Goal: Information Seeking & Learning: Find specific fact

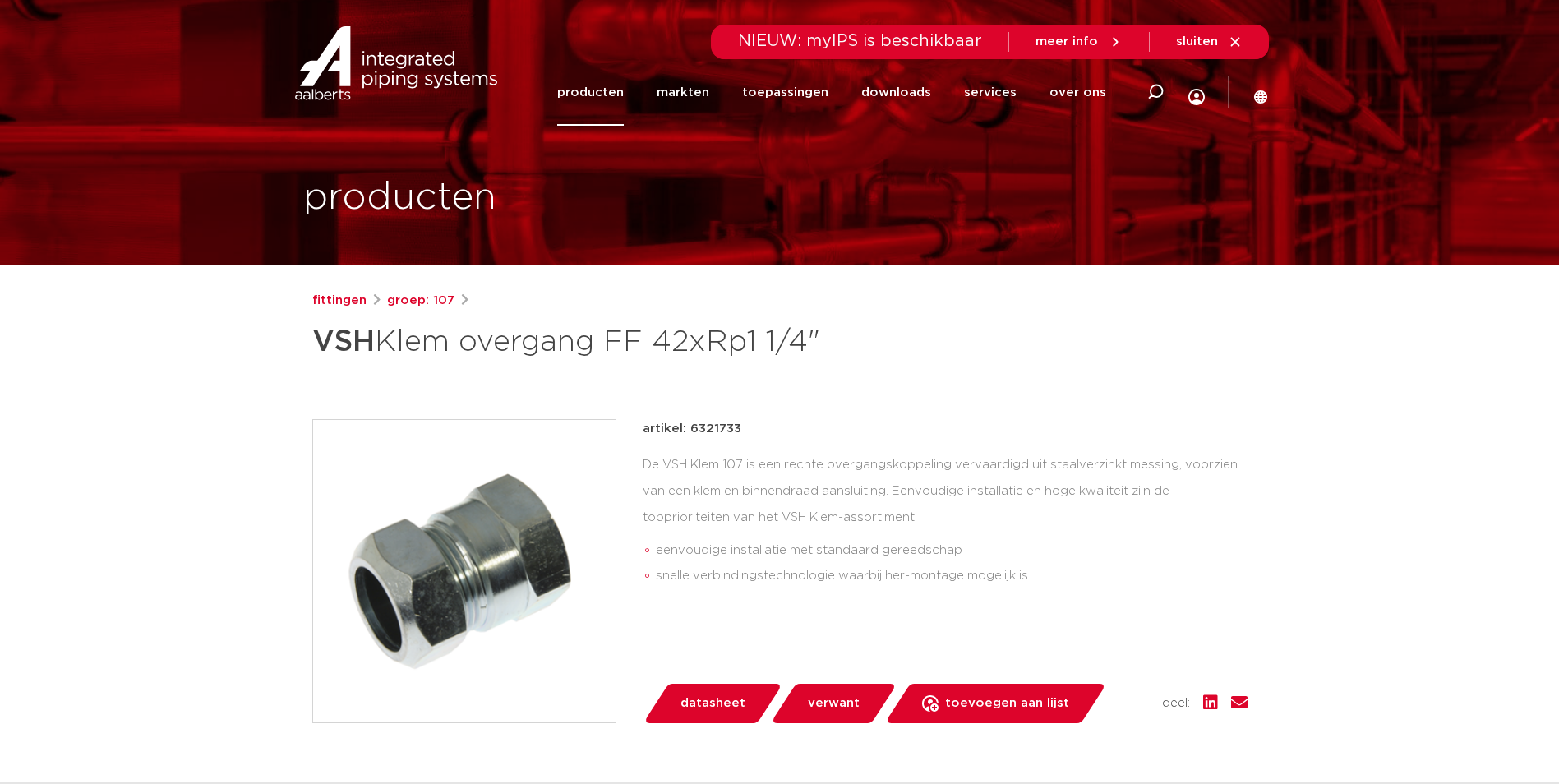
click at [623, 94] on link "producten" at bounding box center [590, 93] width 66 height 66
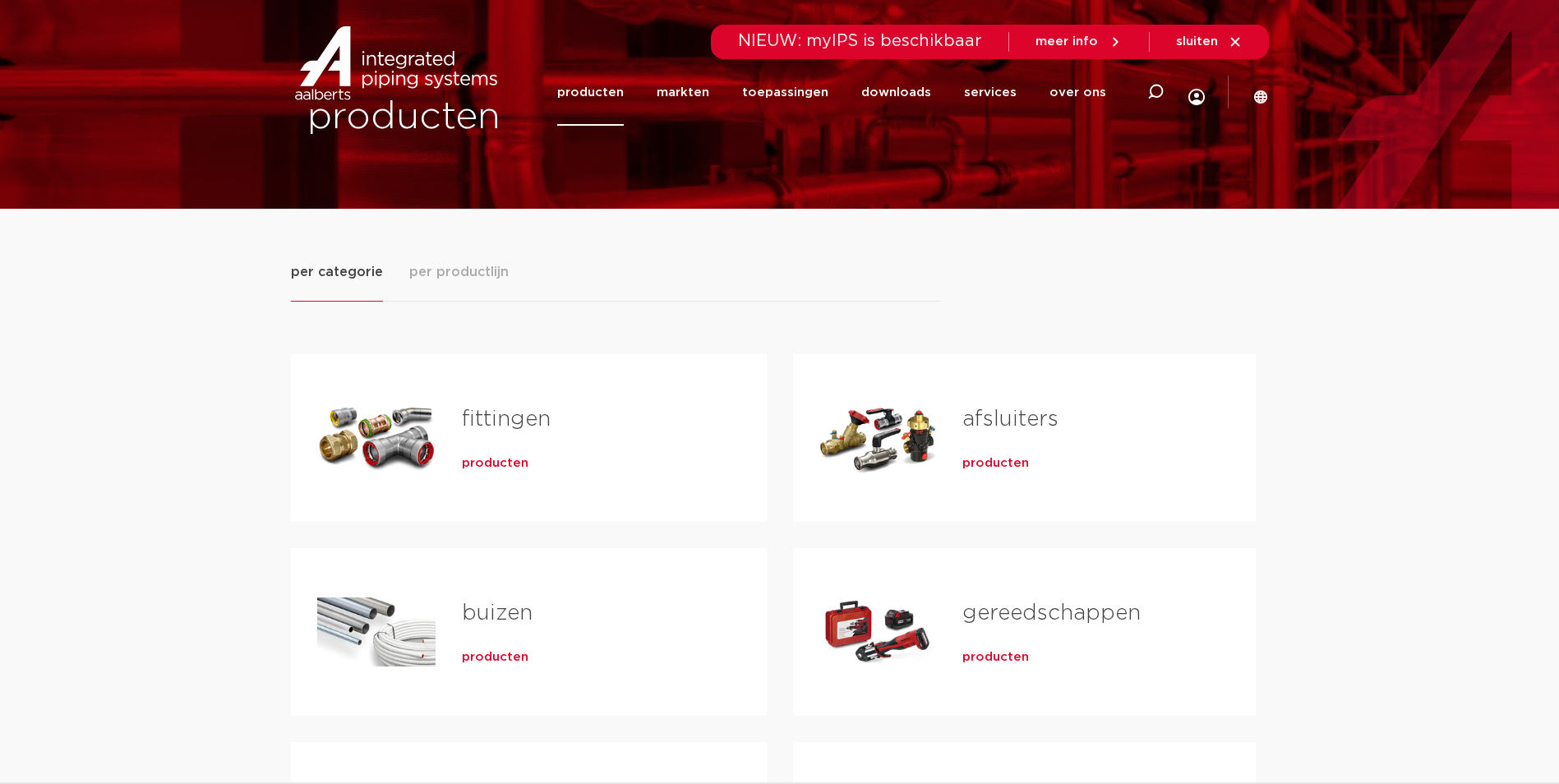
scroll to position [82, 0]
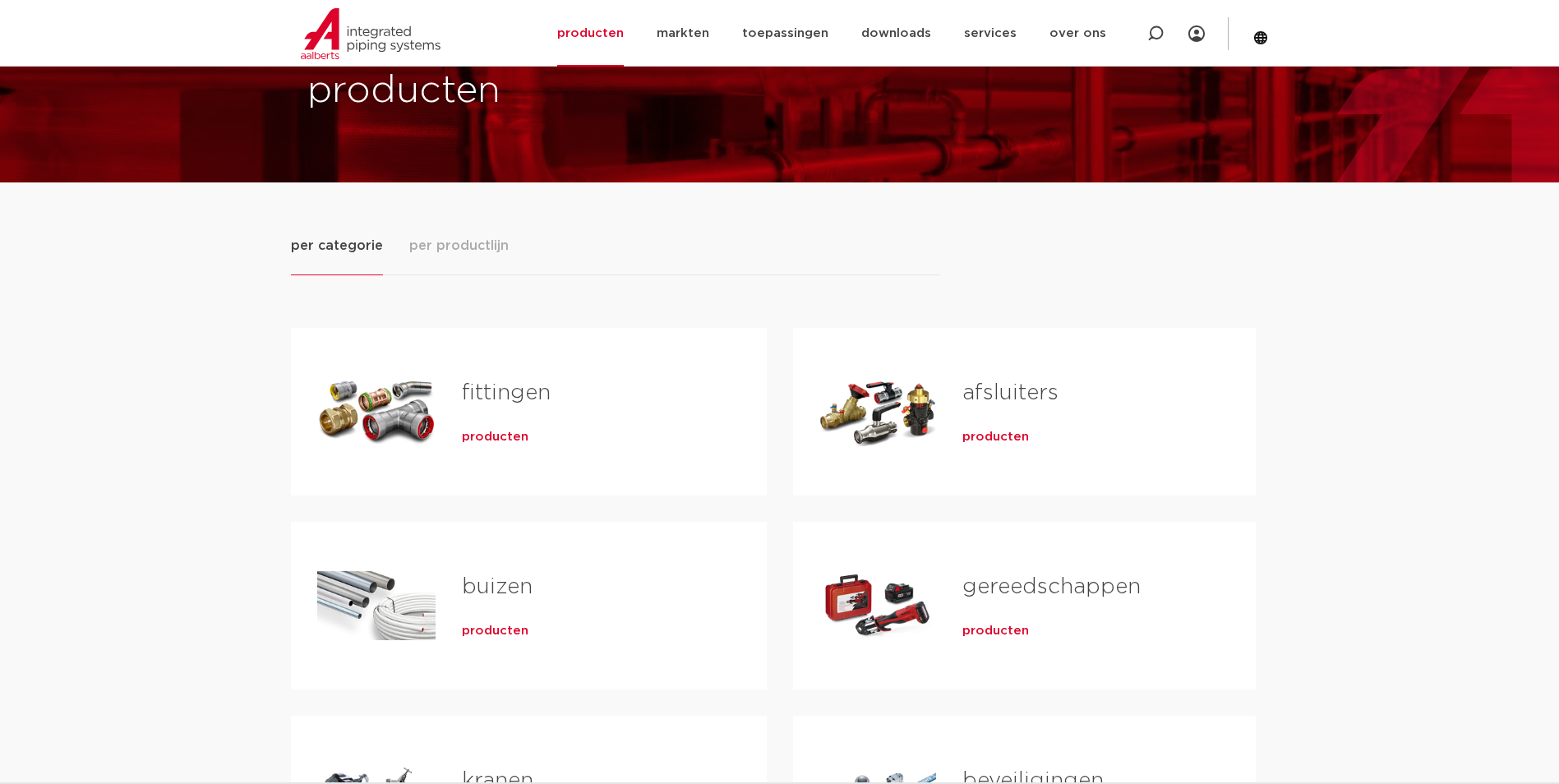
click at [512, 362] on div "fittingen producten" at bounding box center [588, 411] width 304 height 115
click at [506, 442] on span "producten" at bounding box center [495, 436] width 66 height 16
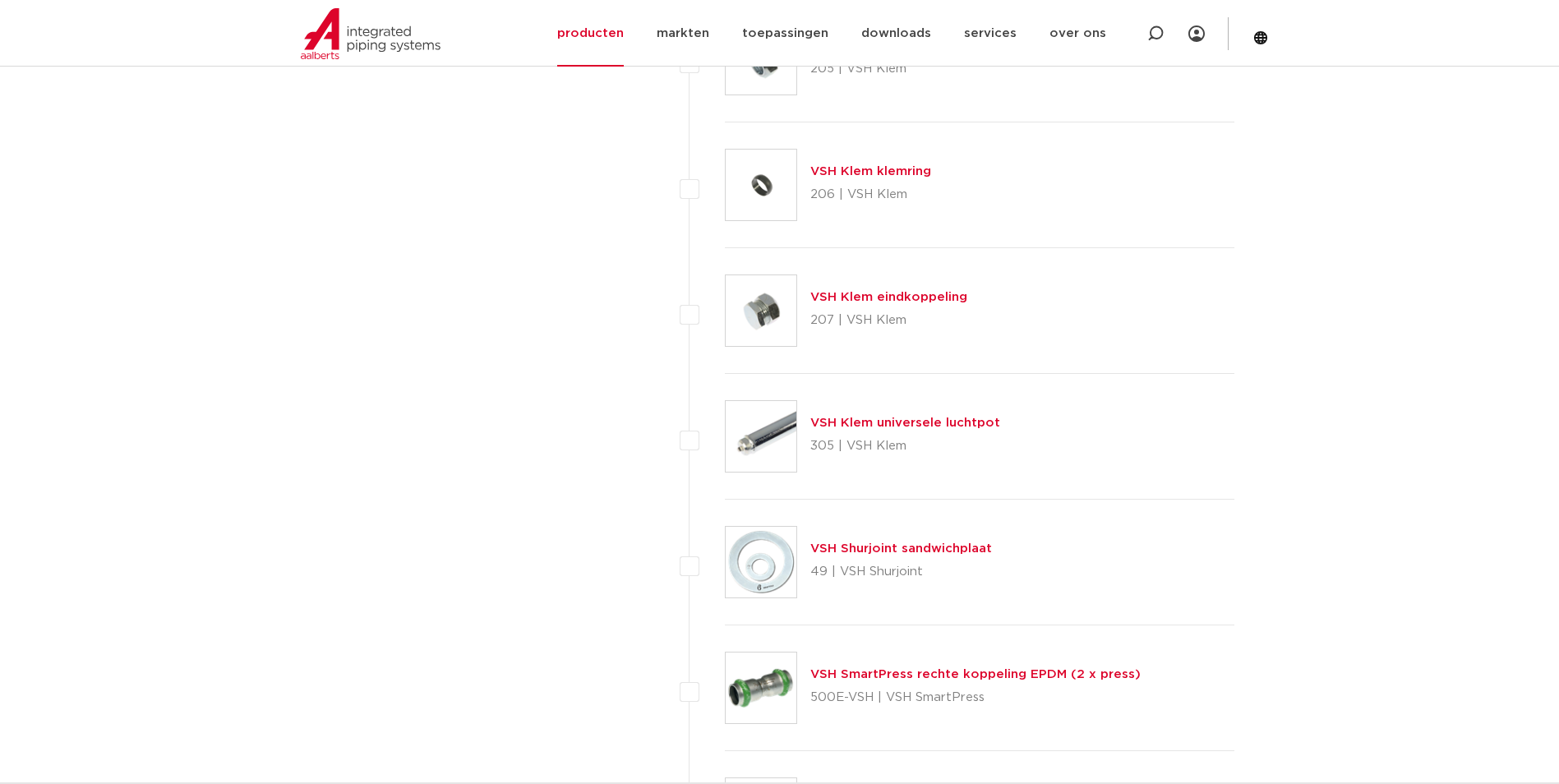
scroll to position [3287, 0]
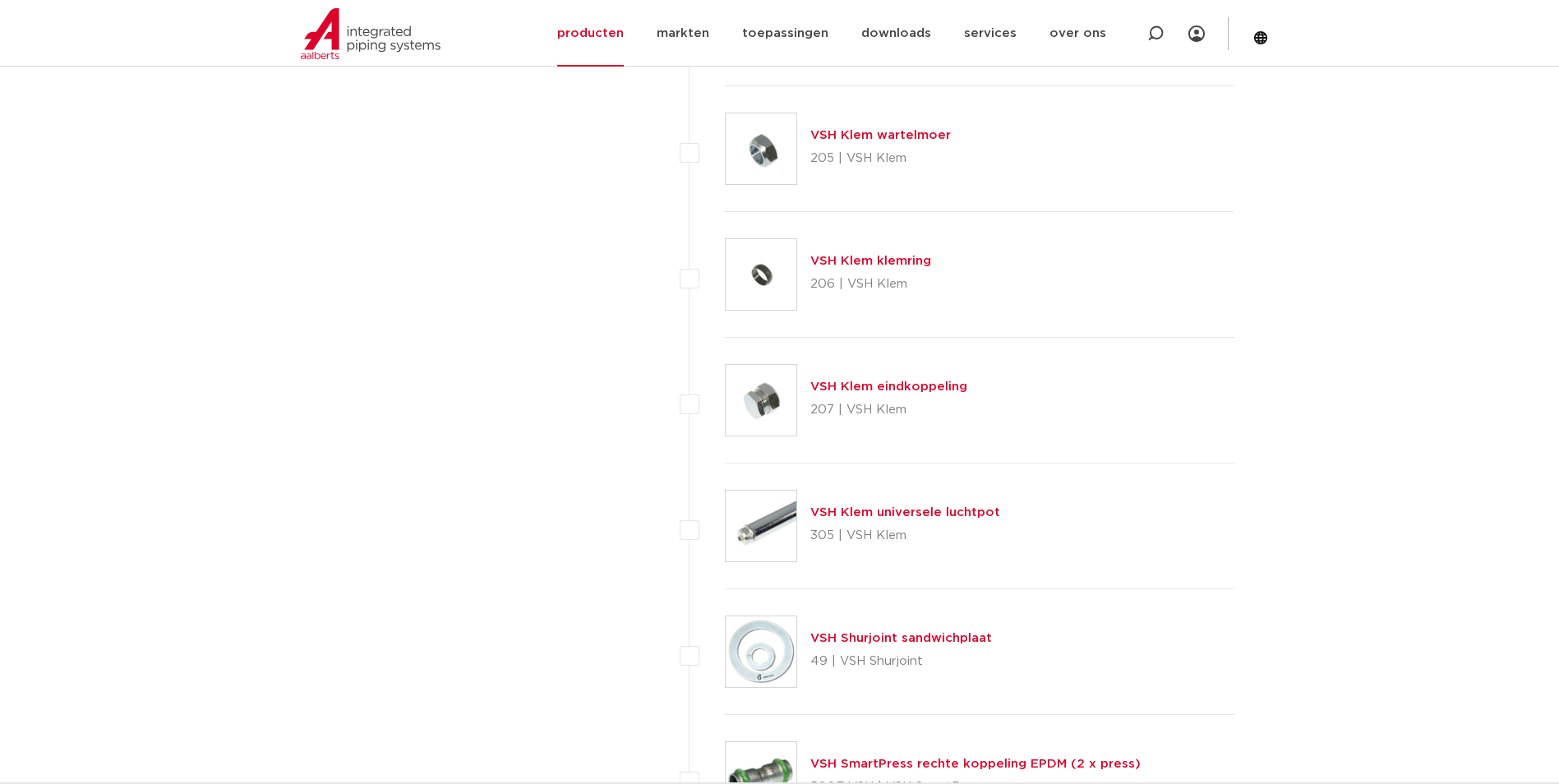
click at [860, 259] on link "VSH Klem klemring" at bounding box center [871, 261] width 121 height 12
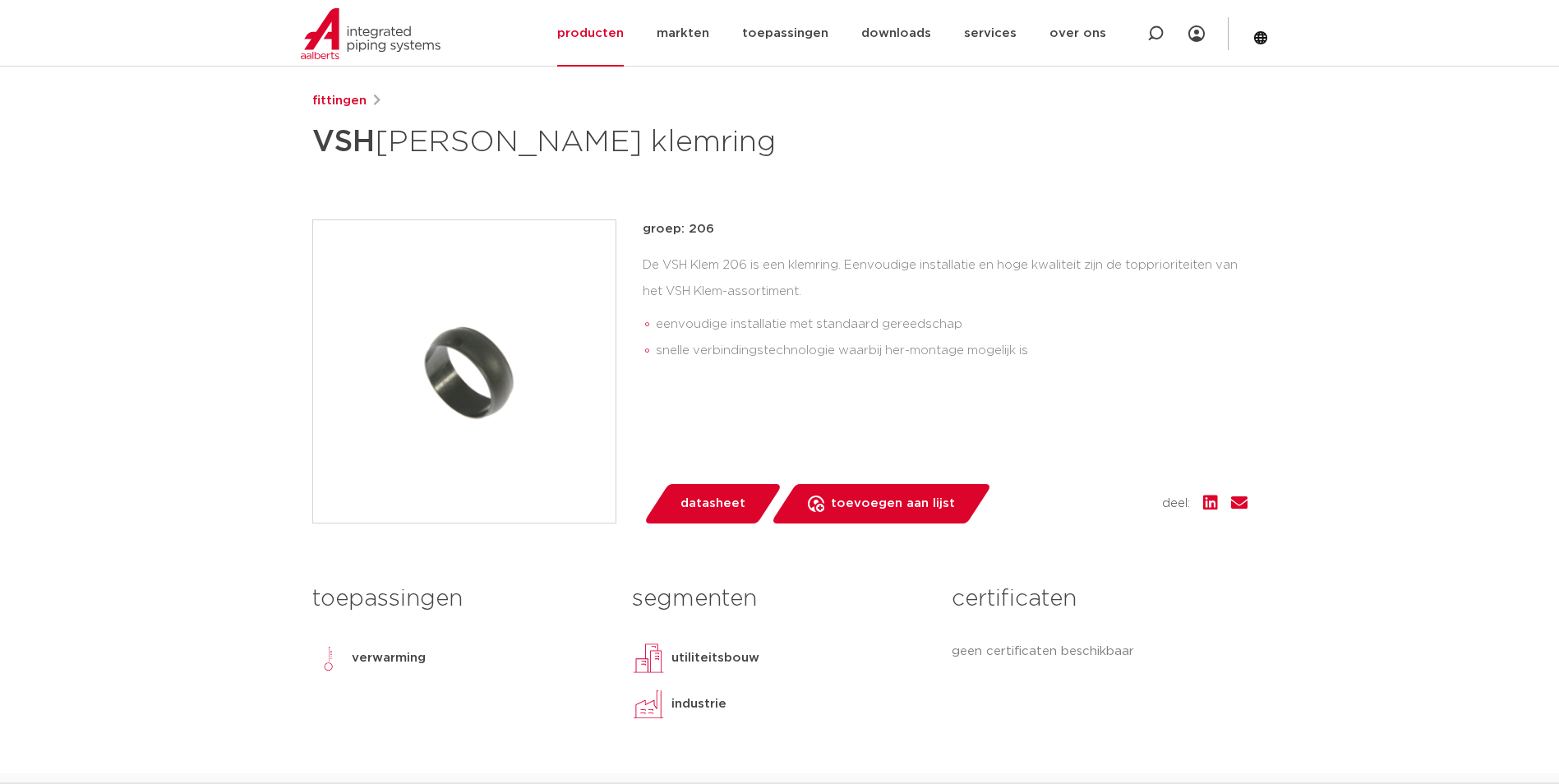
scroll to position [164, 0]
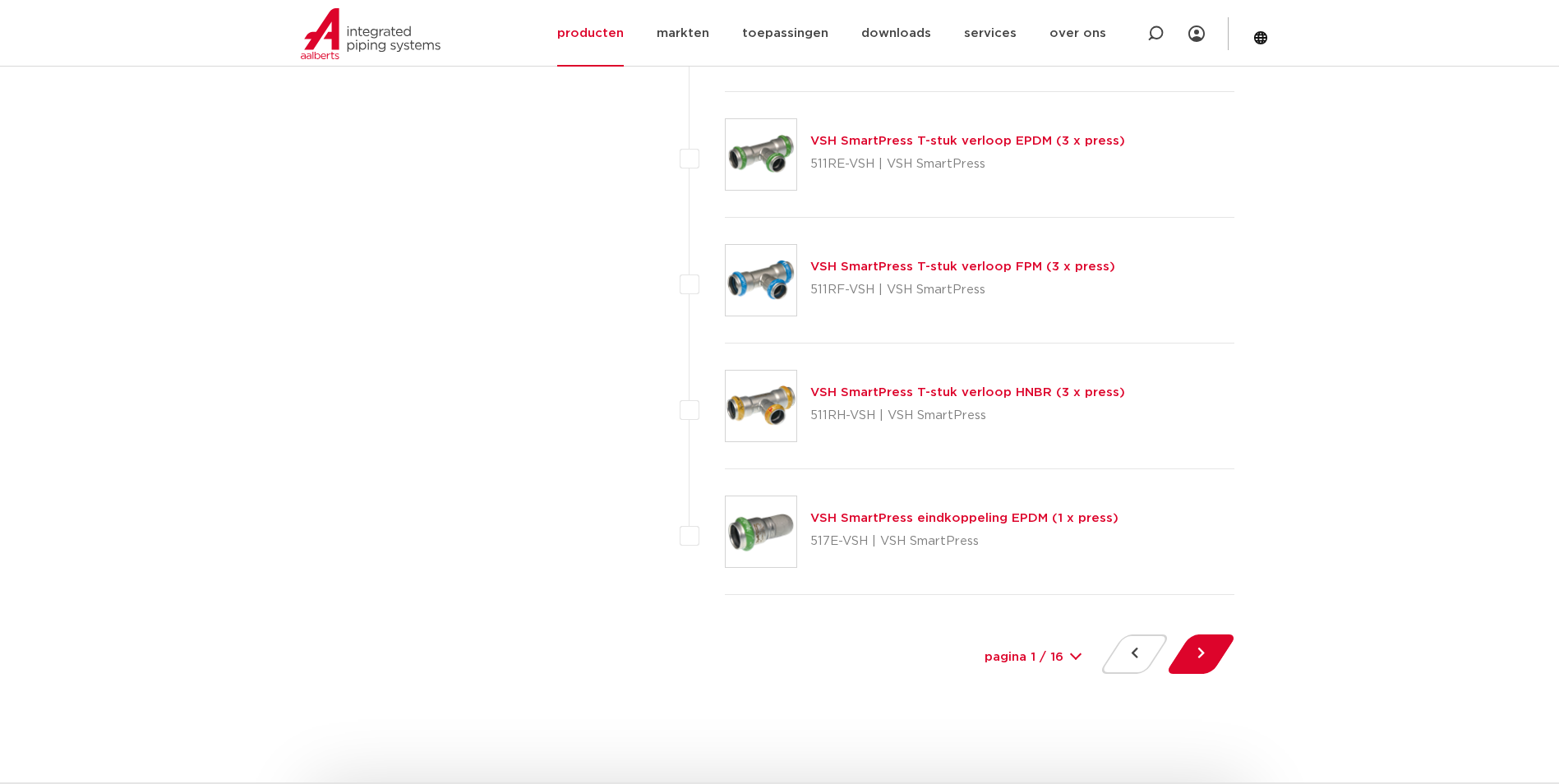
scroll to position [7312, 0]
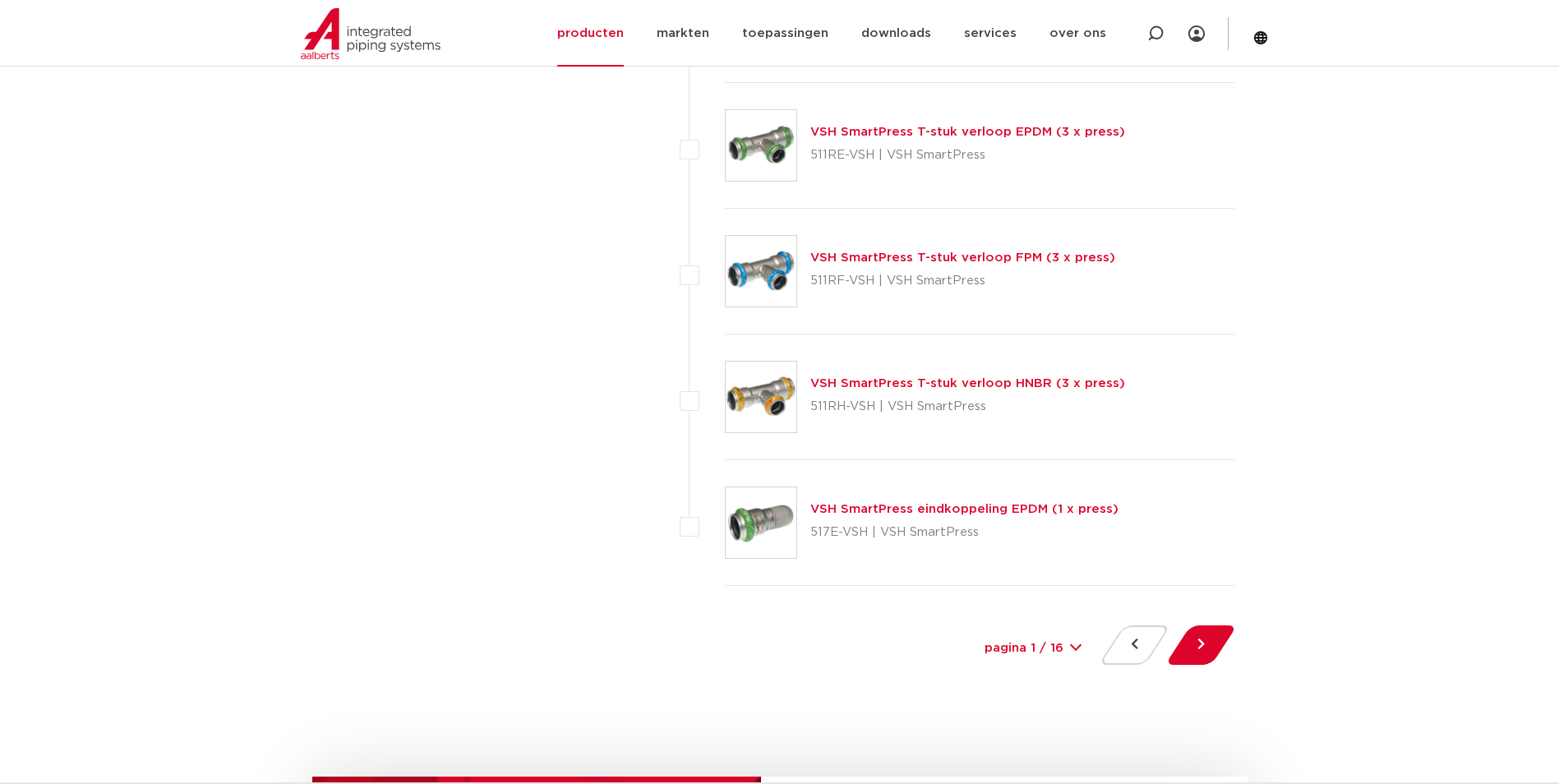
click at [1224, 654] on div at bounding box center [1201, 648] width 66 height 46
click at [1213, 644] on button at bounding box center [1201, 645] width 47 height 39
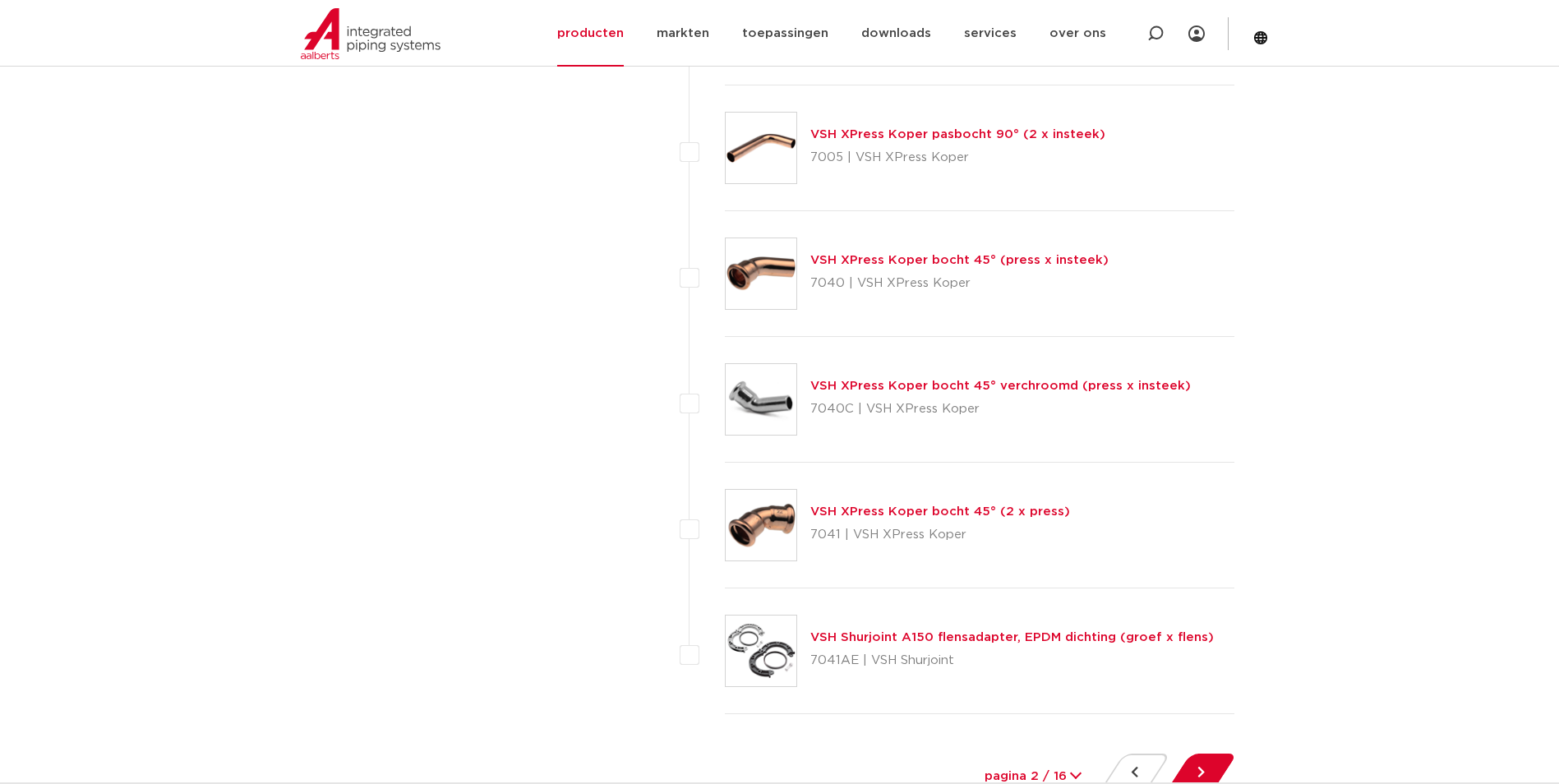
scroll to position [7312, 0]
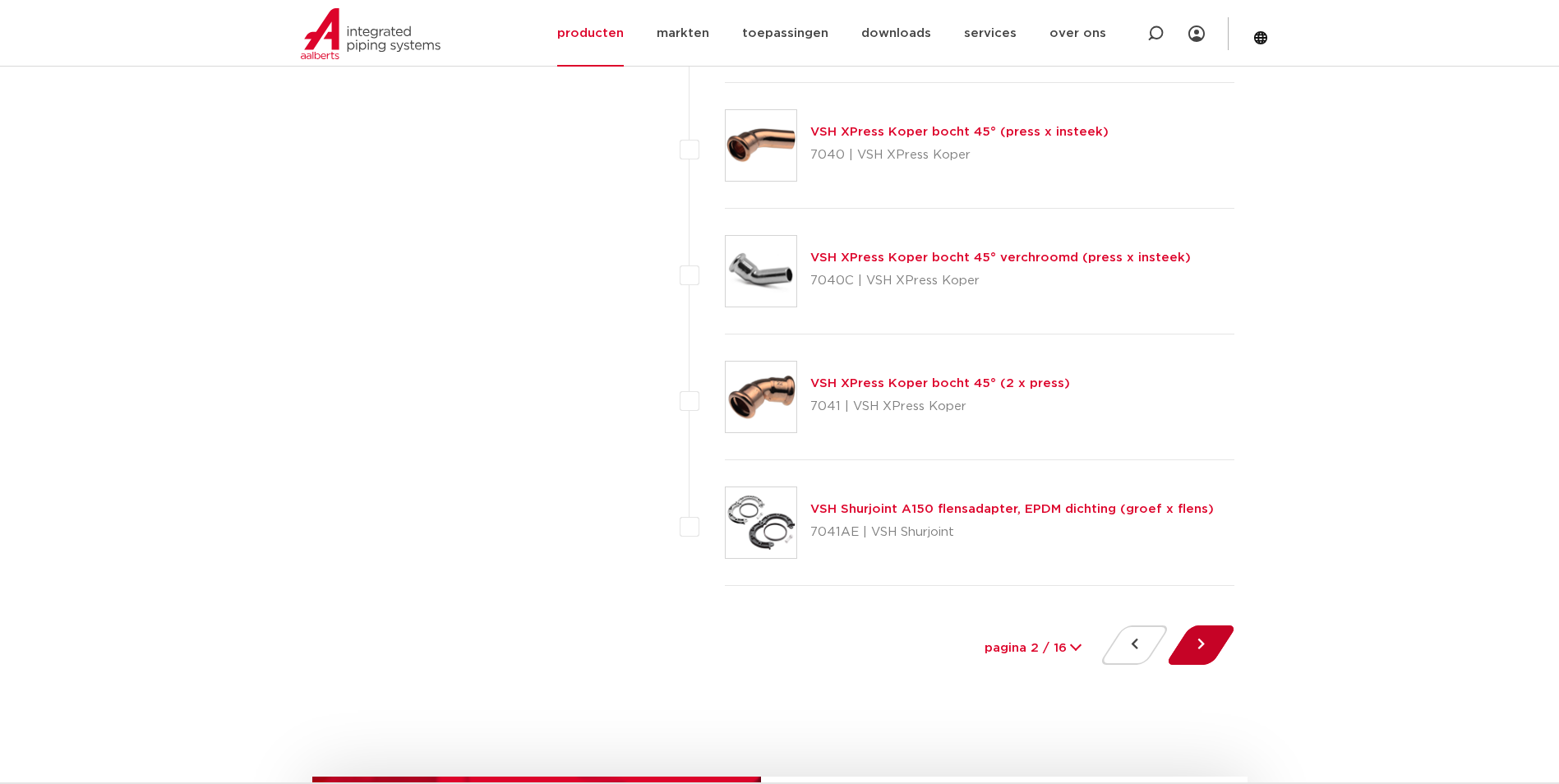
click at [1198, 651] on button at bounding box center [1201, 645] width 47 height 39
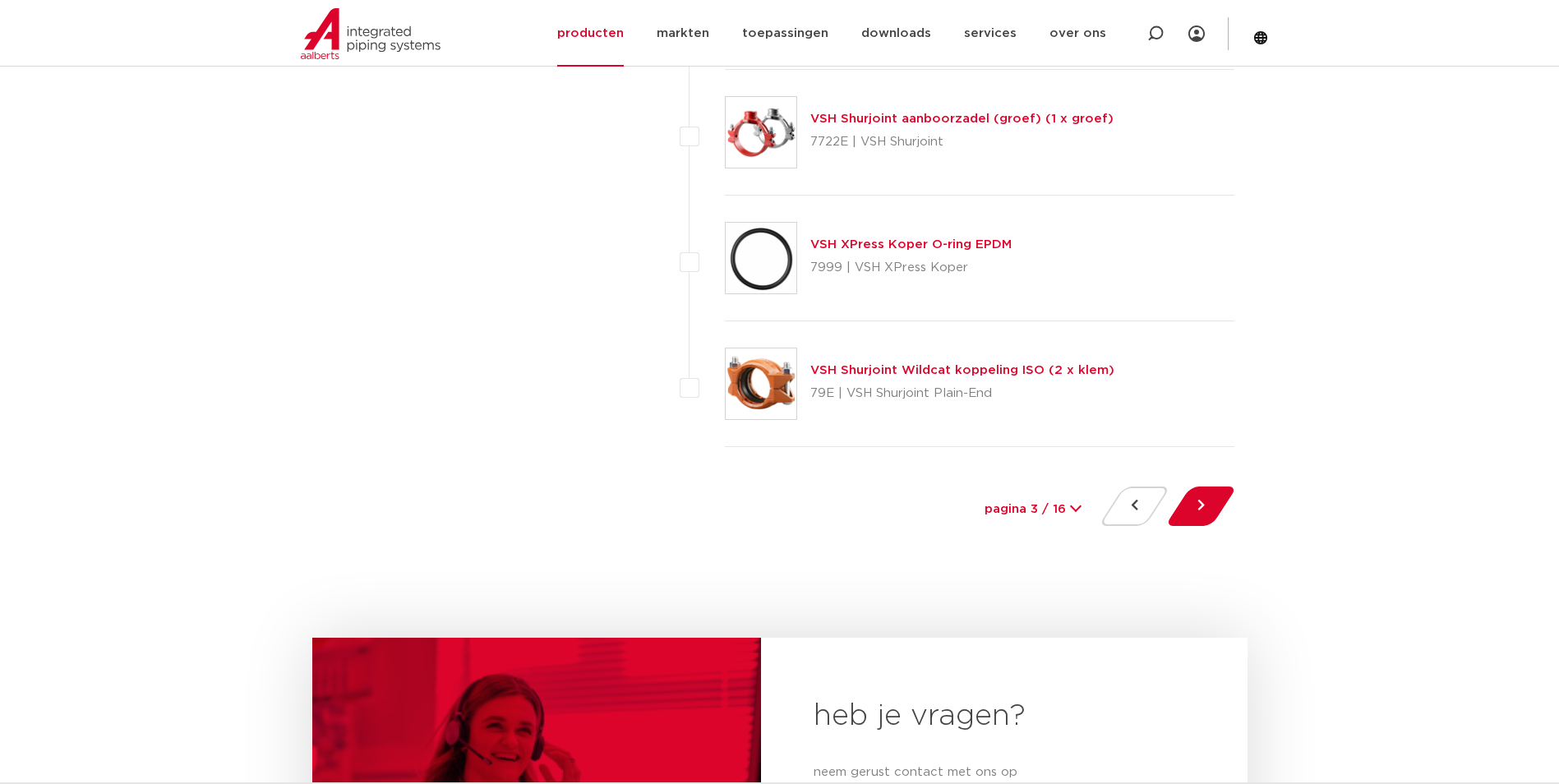
scroll to position [7476, 0]
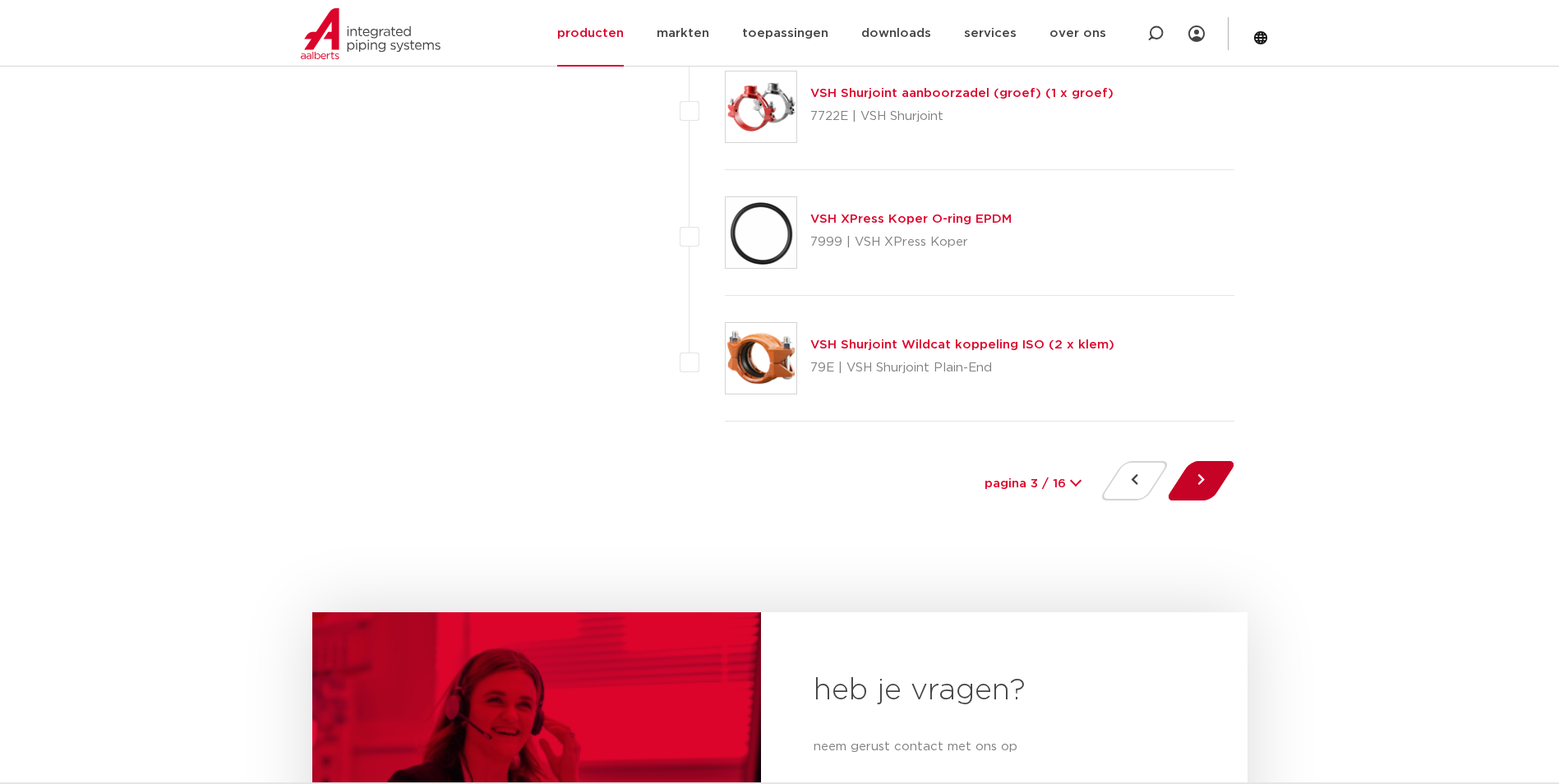
click at [1215, 483] on button at bounding box center [1201, 480] width 47 height 39
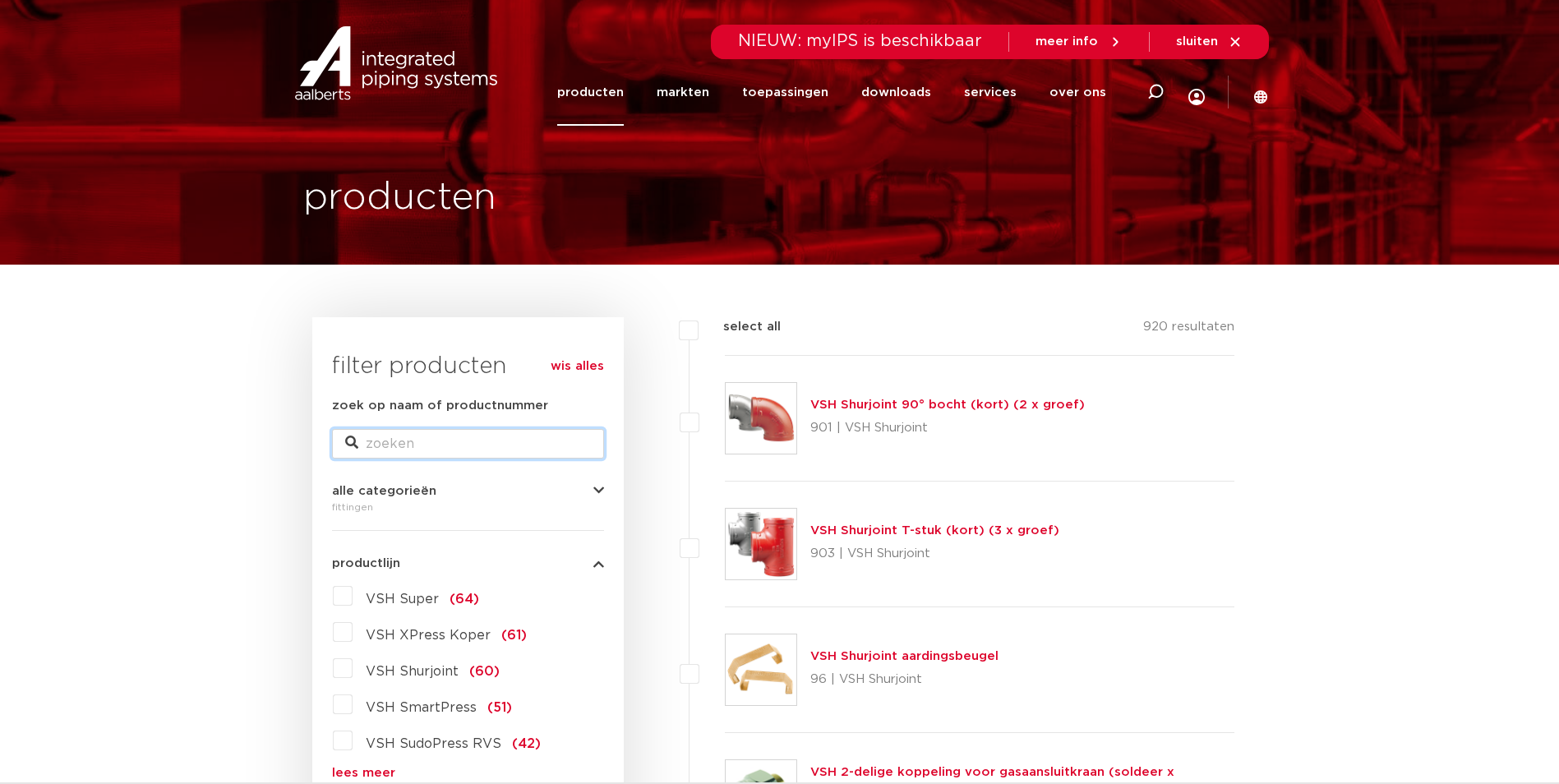
click at [415, 440] on input "zoek op naam of productnummer" at bounding box center [468, 443] width 272 height 30
type input "20"
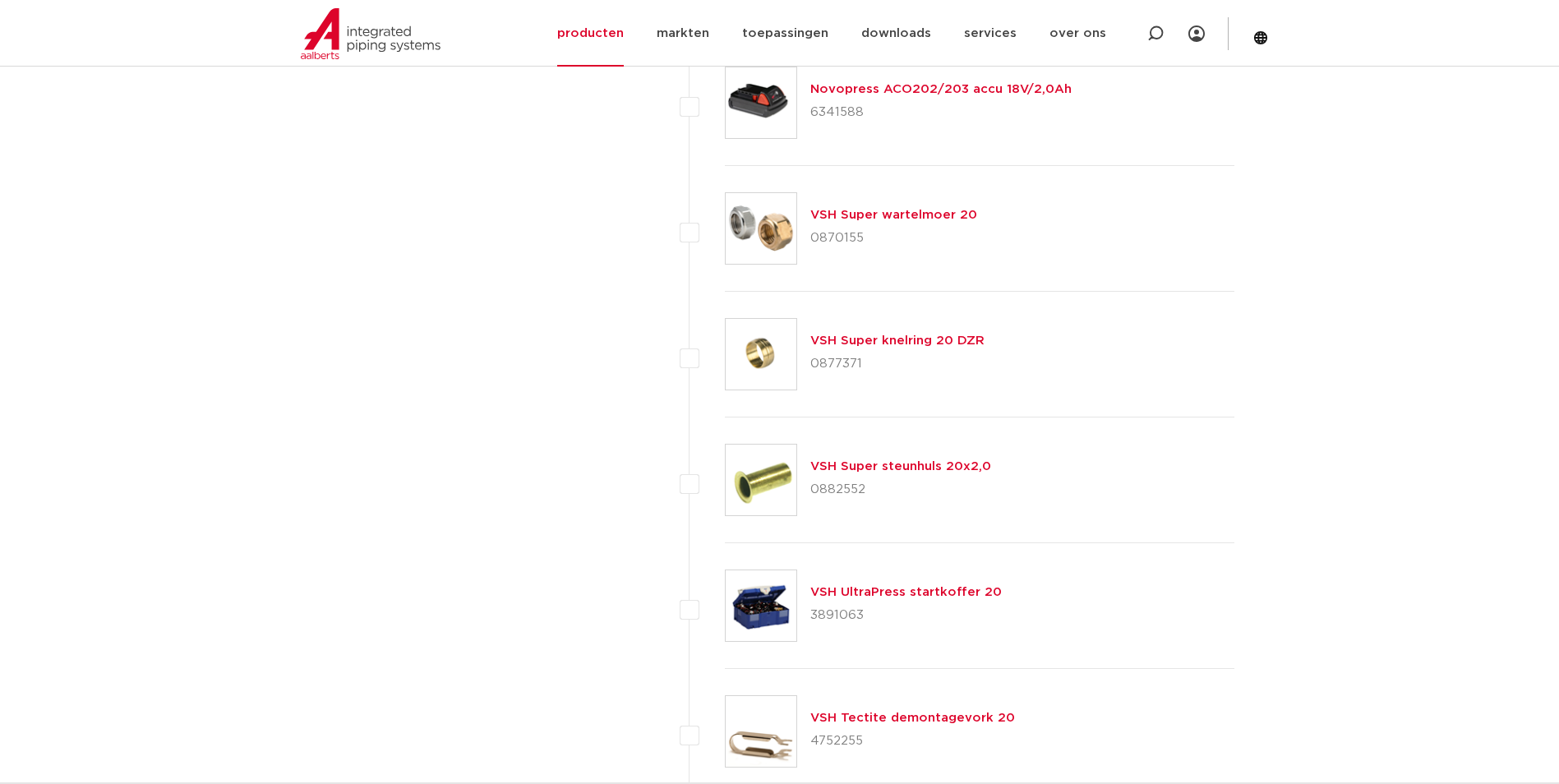
scroll to position [5868, 0]
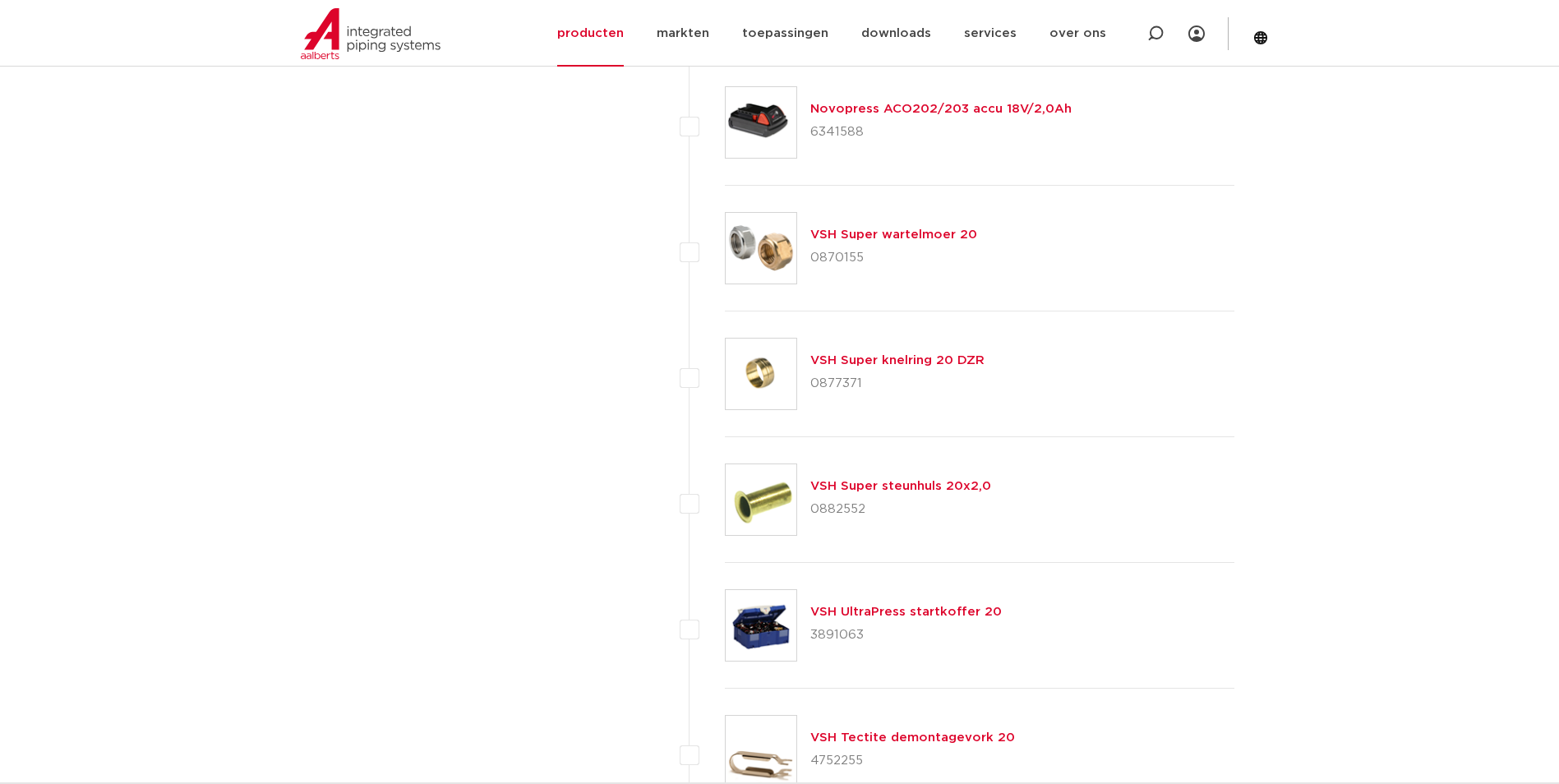
click at [876, 361] on link "VSH Super knelring 20 DZR" at bounding box center [897, 360] width 174 height 12
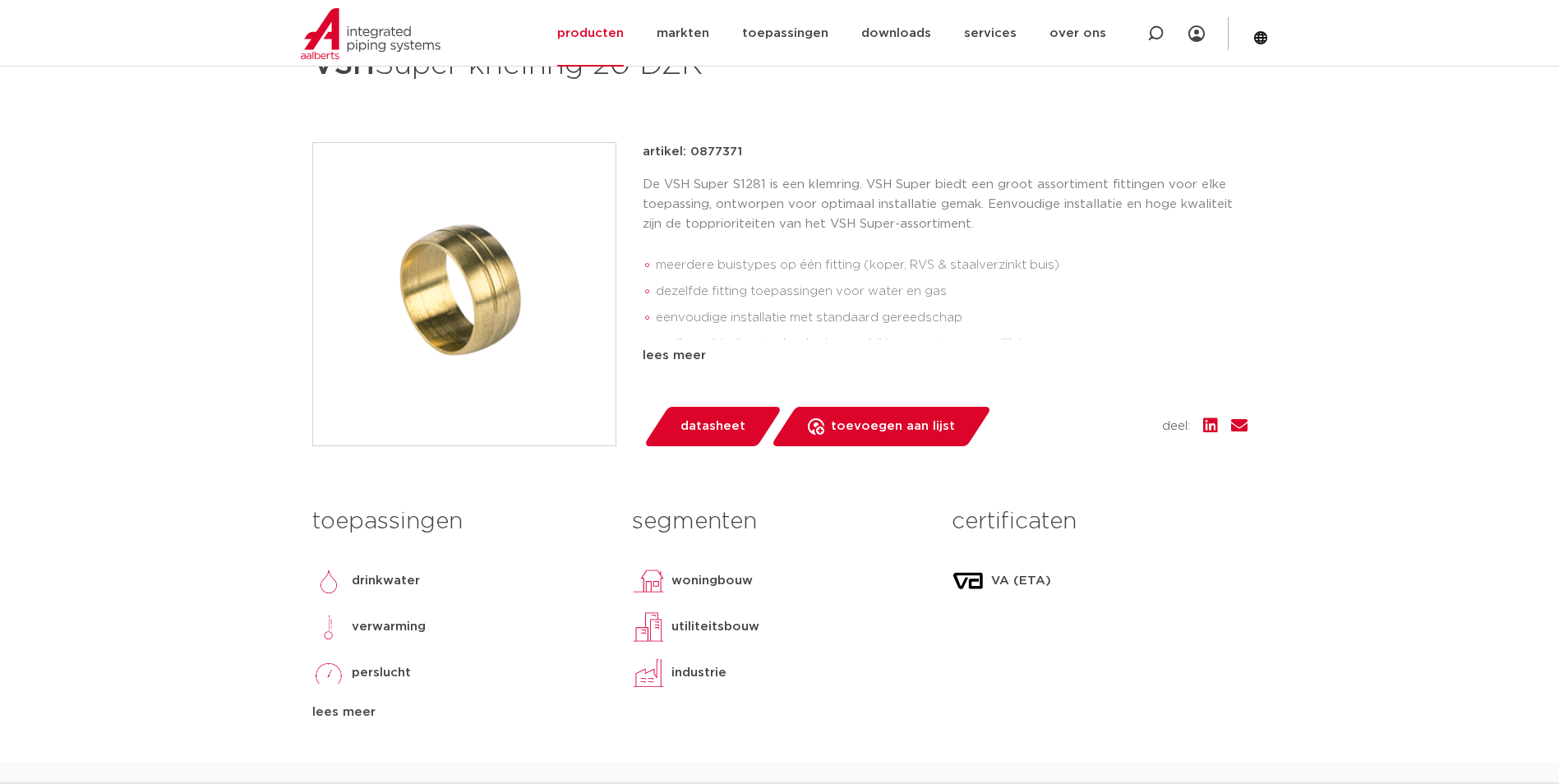
scroll to position [328, 0]
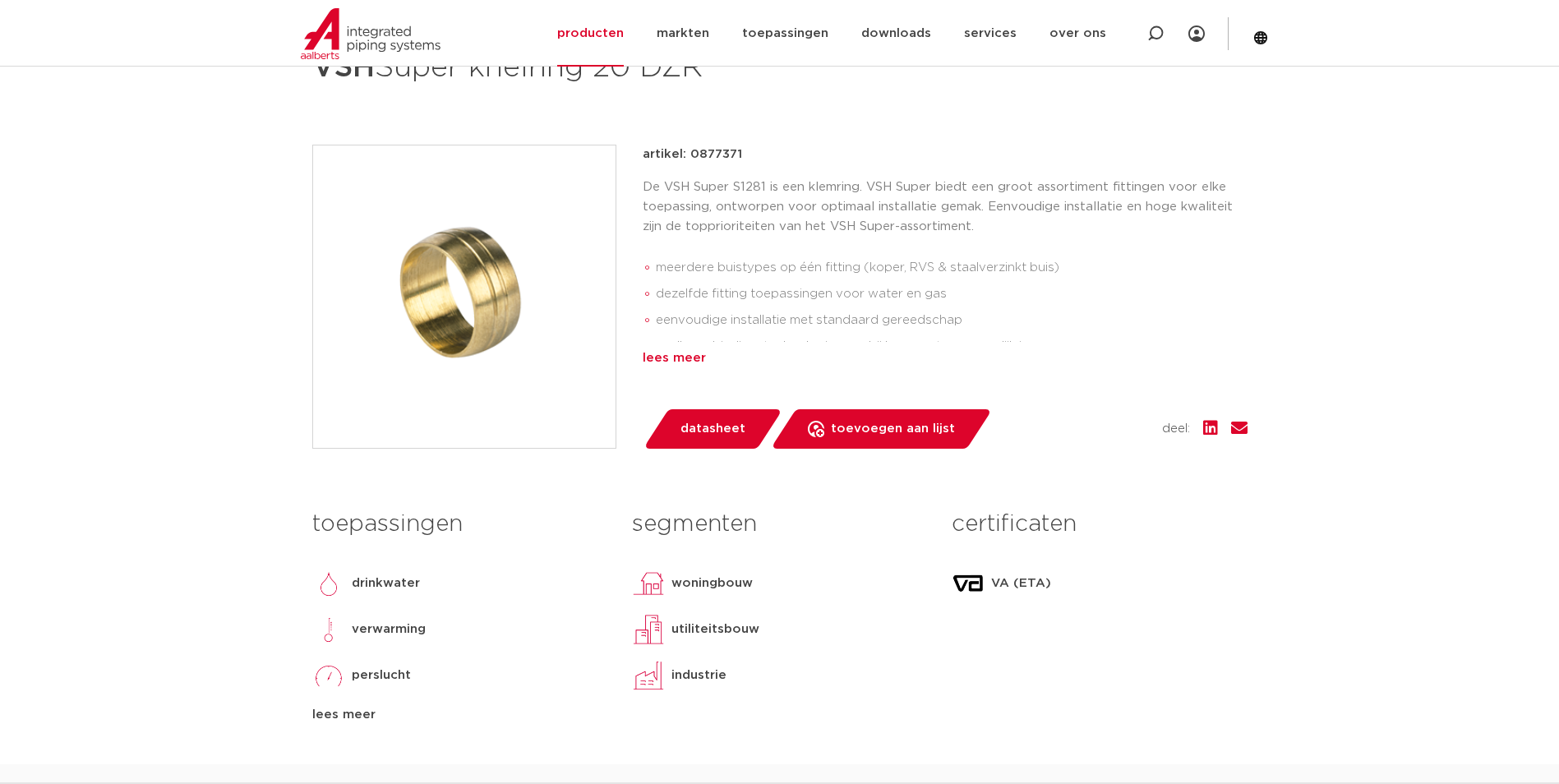
click at [677, 362] on div "lees meer" at bounding box center [945, 358] width 605 height 20
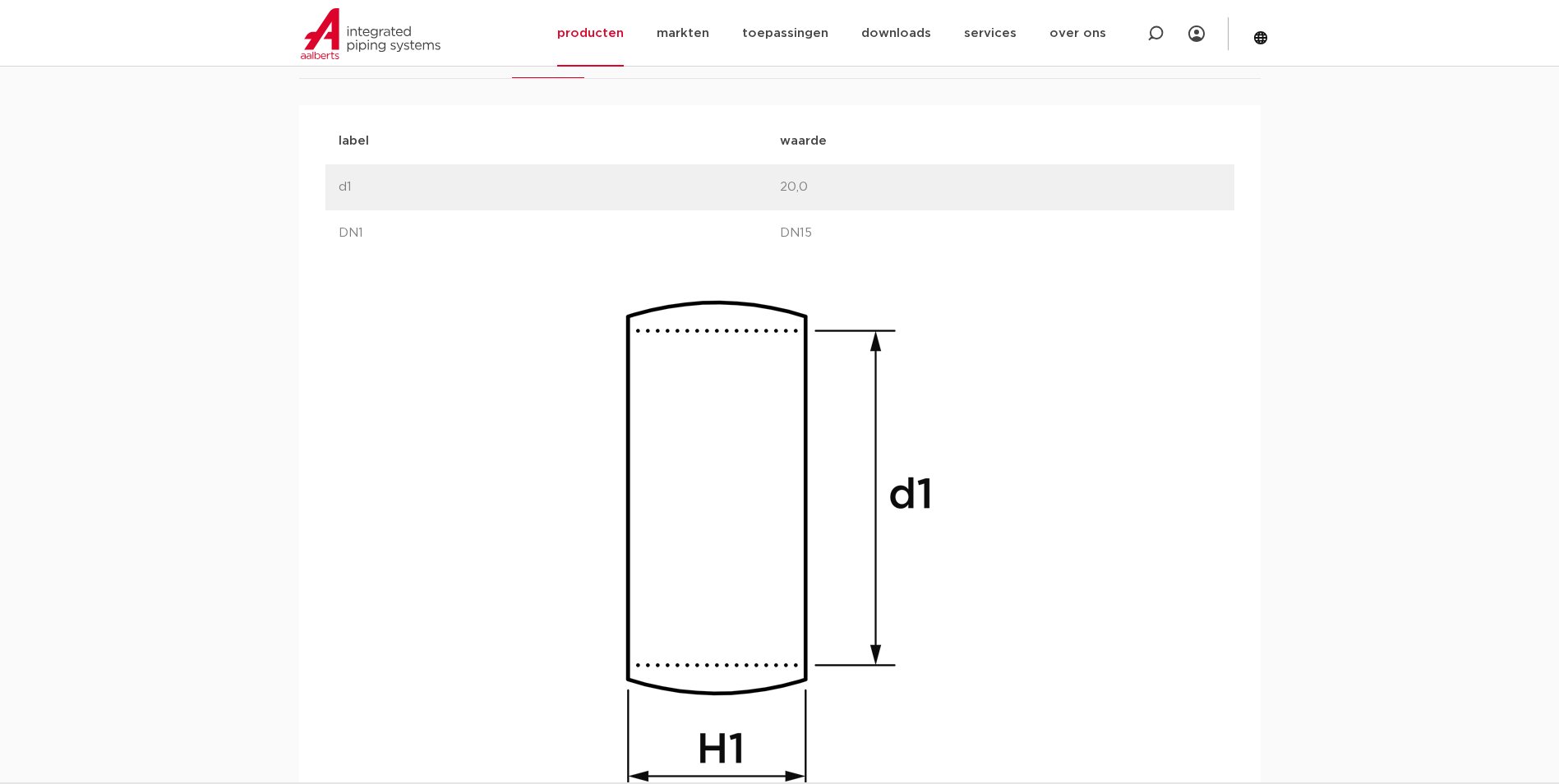
scroll to position [1068, 0]
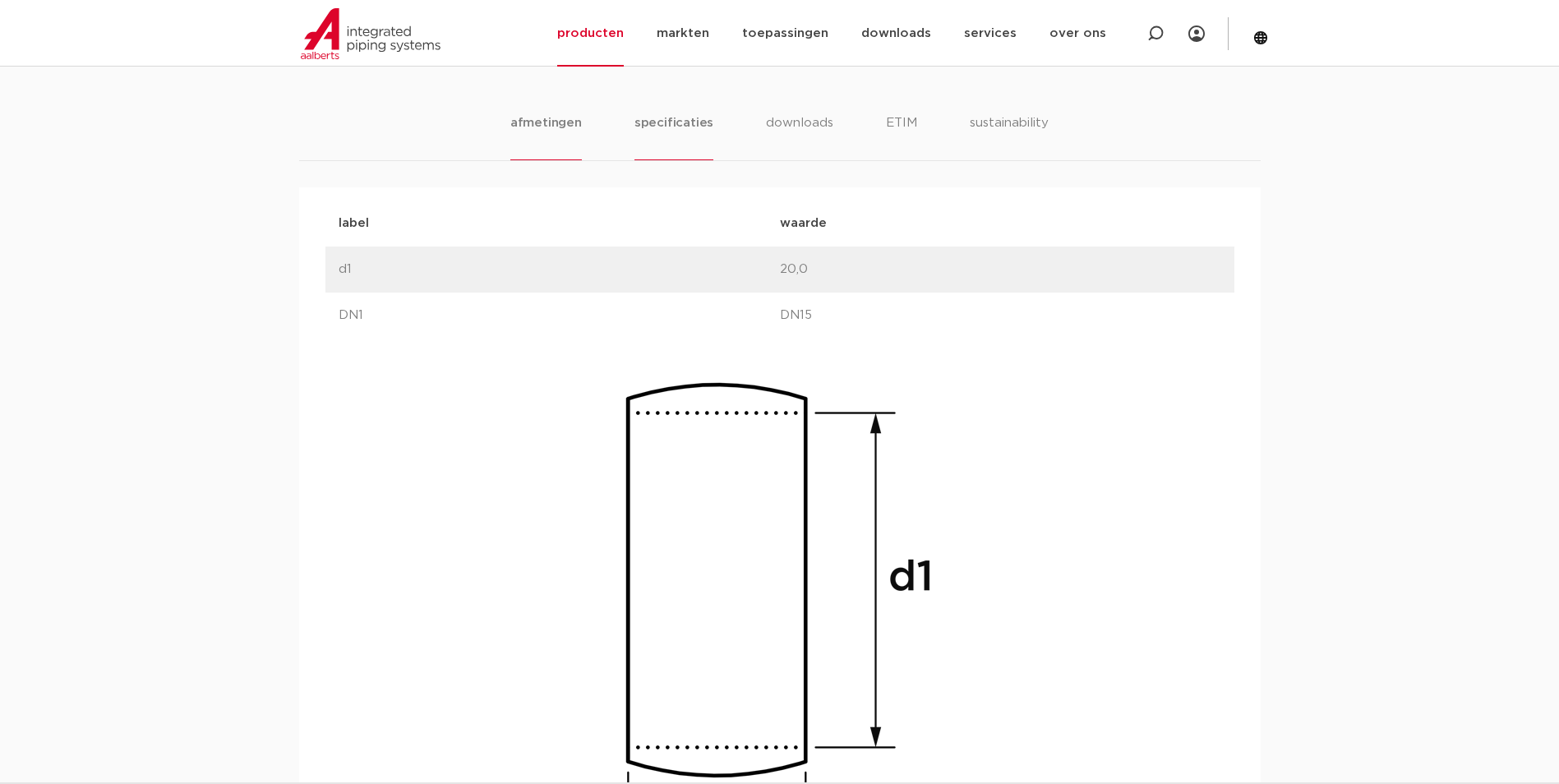
click at [671, 132] on li "specificaties" at bounding box center [674, 136] width 79 height 47
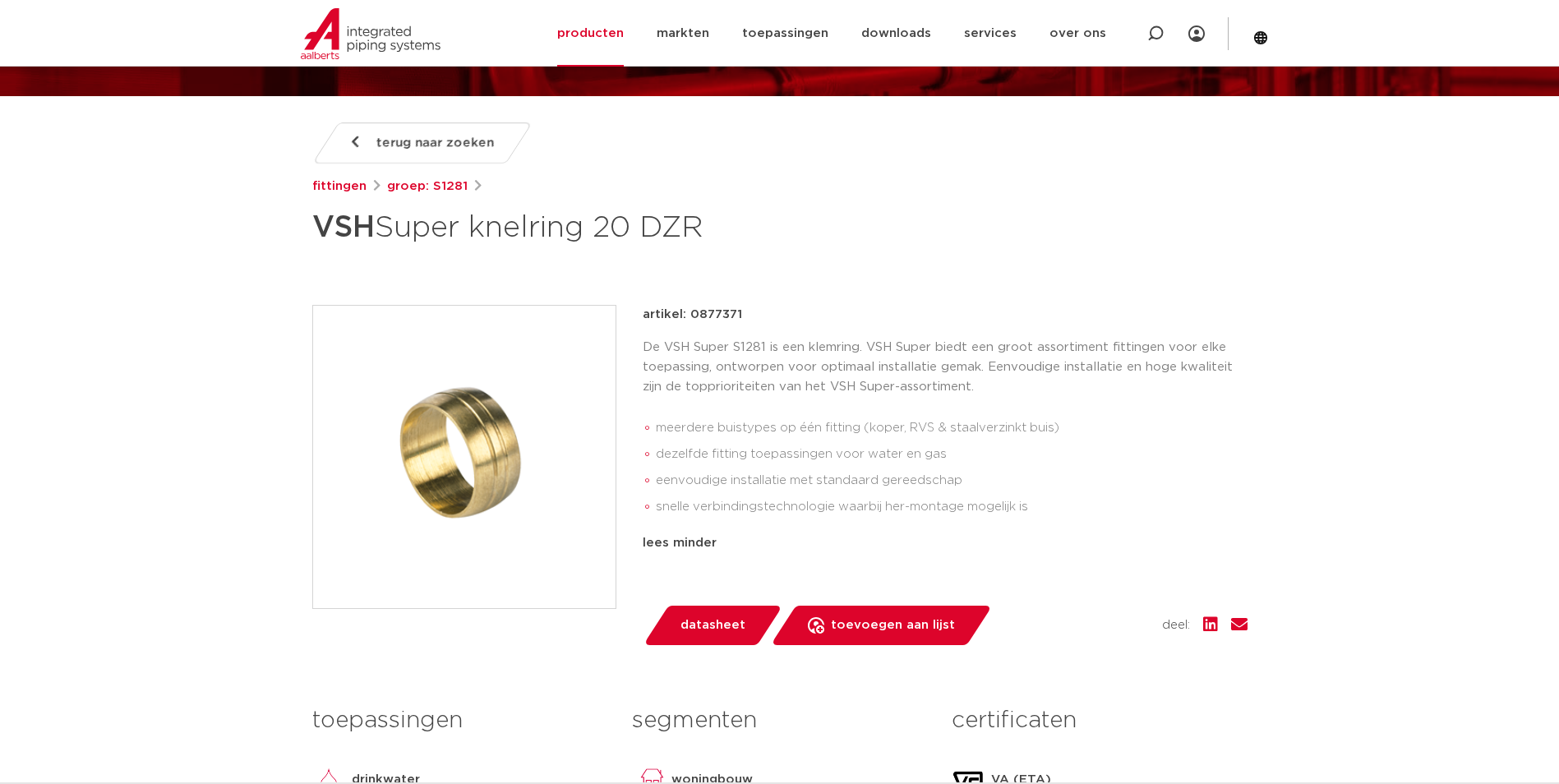
scroll to position [164, 0]
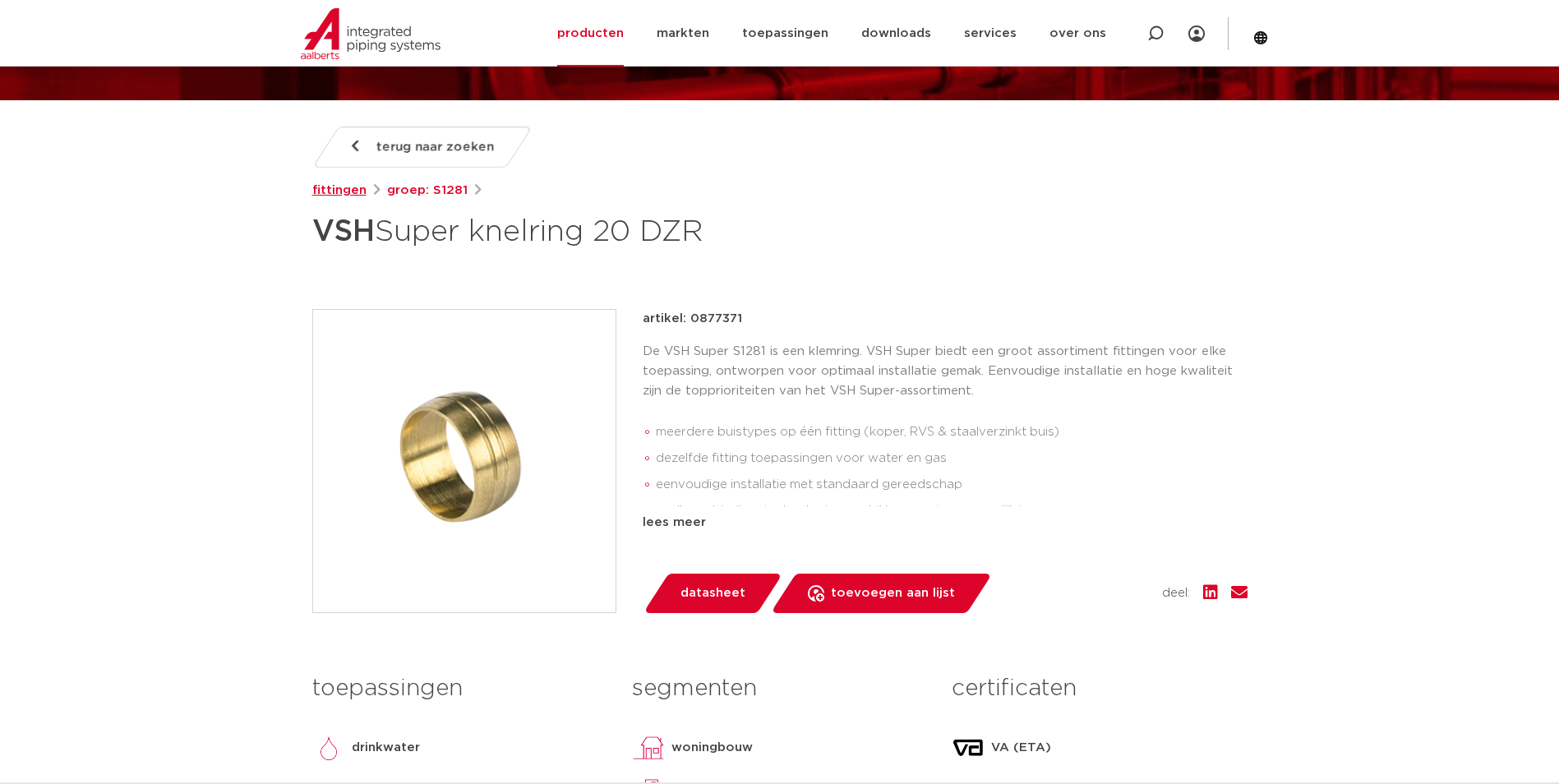
click at [354, 193] on link "fittingen" at bounding box center [339, 190] width 54 height 20
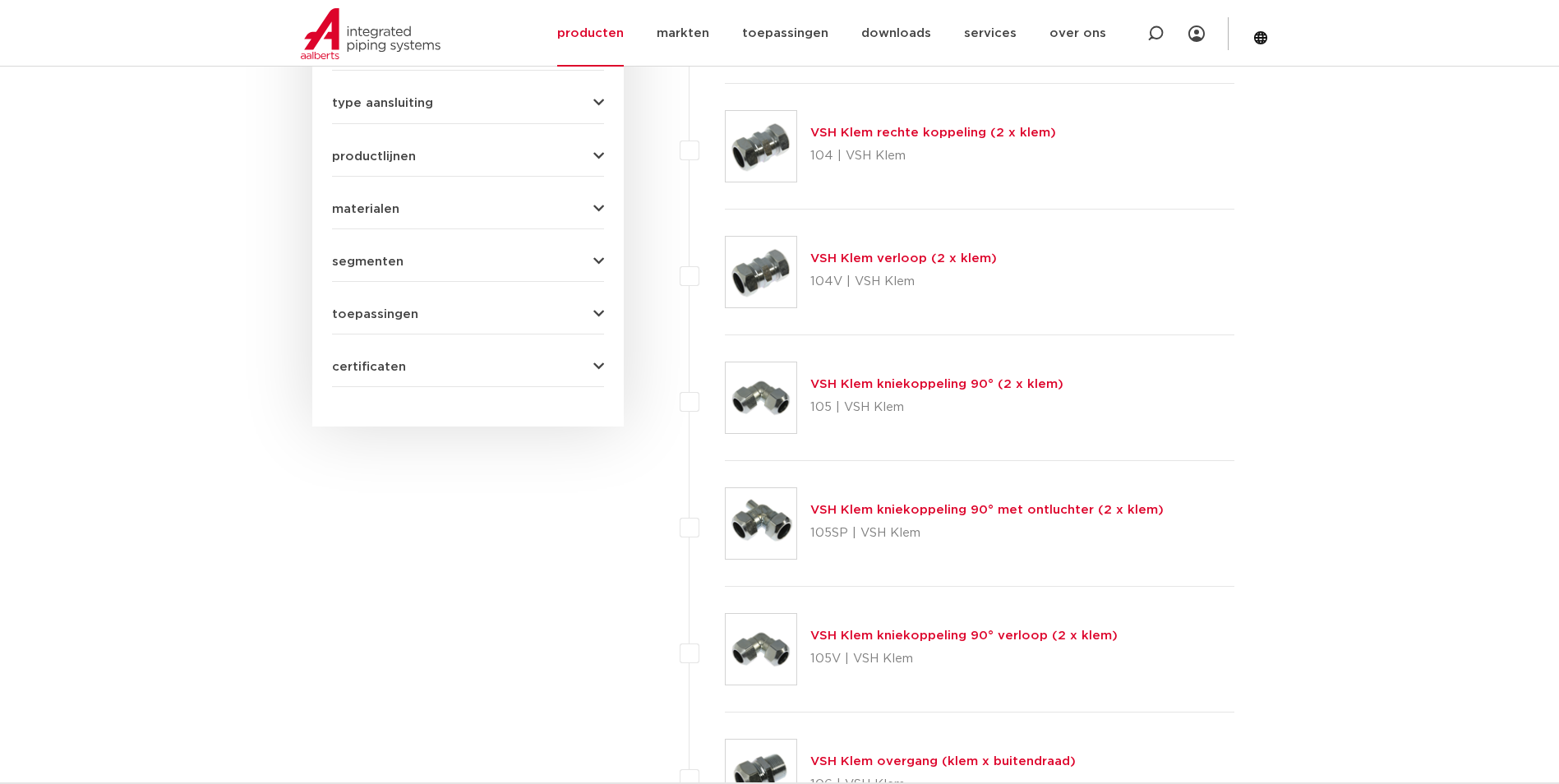
scroll to position [117, 0]
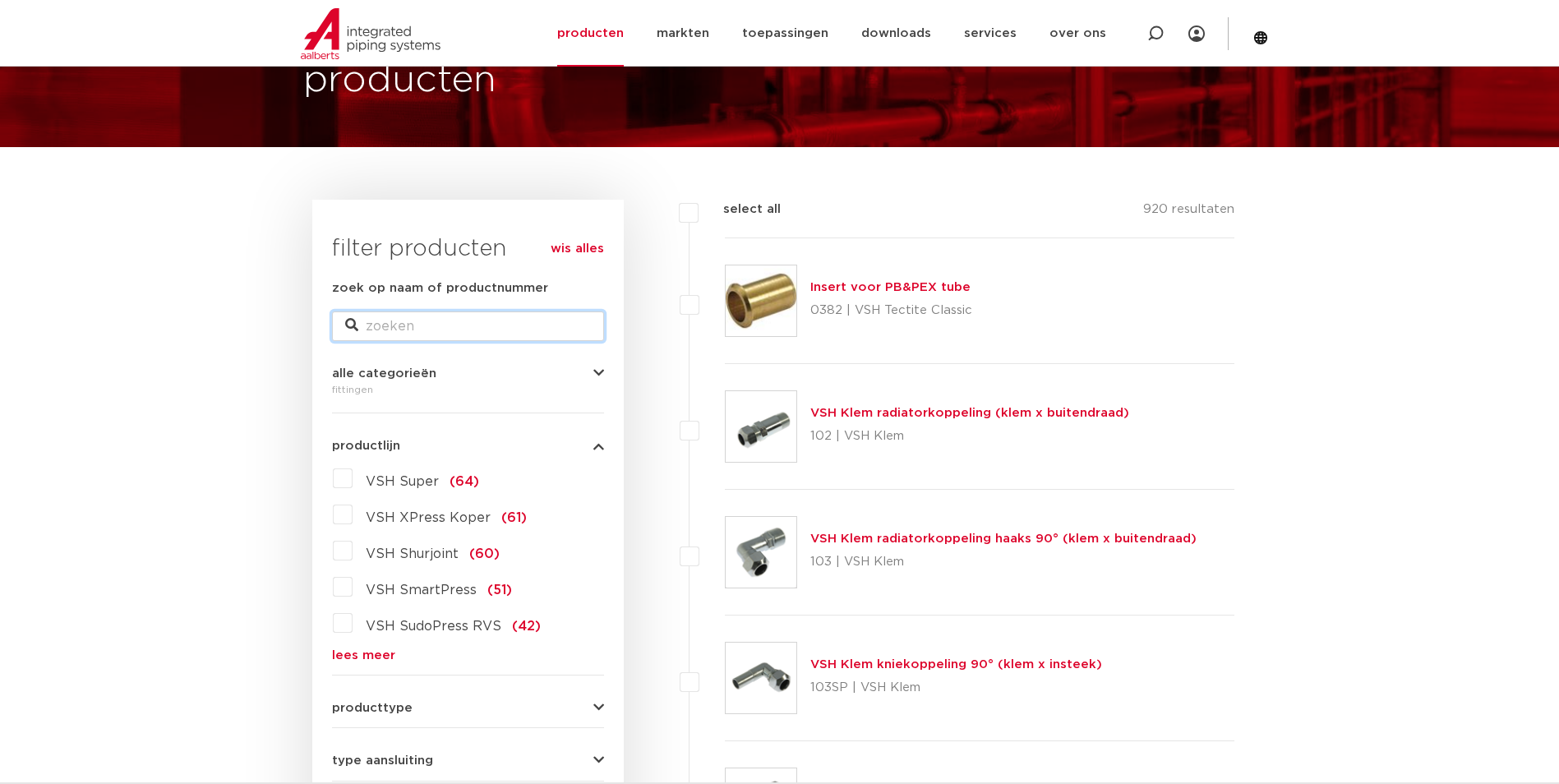
click at [405, 332] on input "zoek op naam of productnummer" at bounding box center [468, 326] width 272 height 30
type input "koppeling 20"
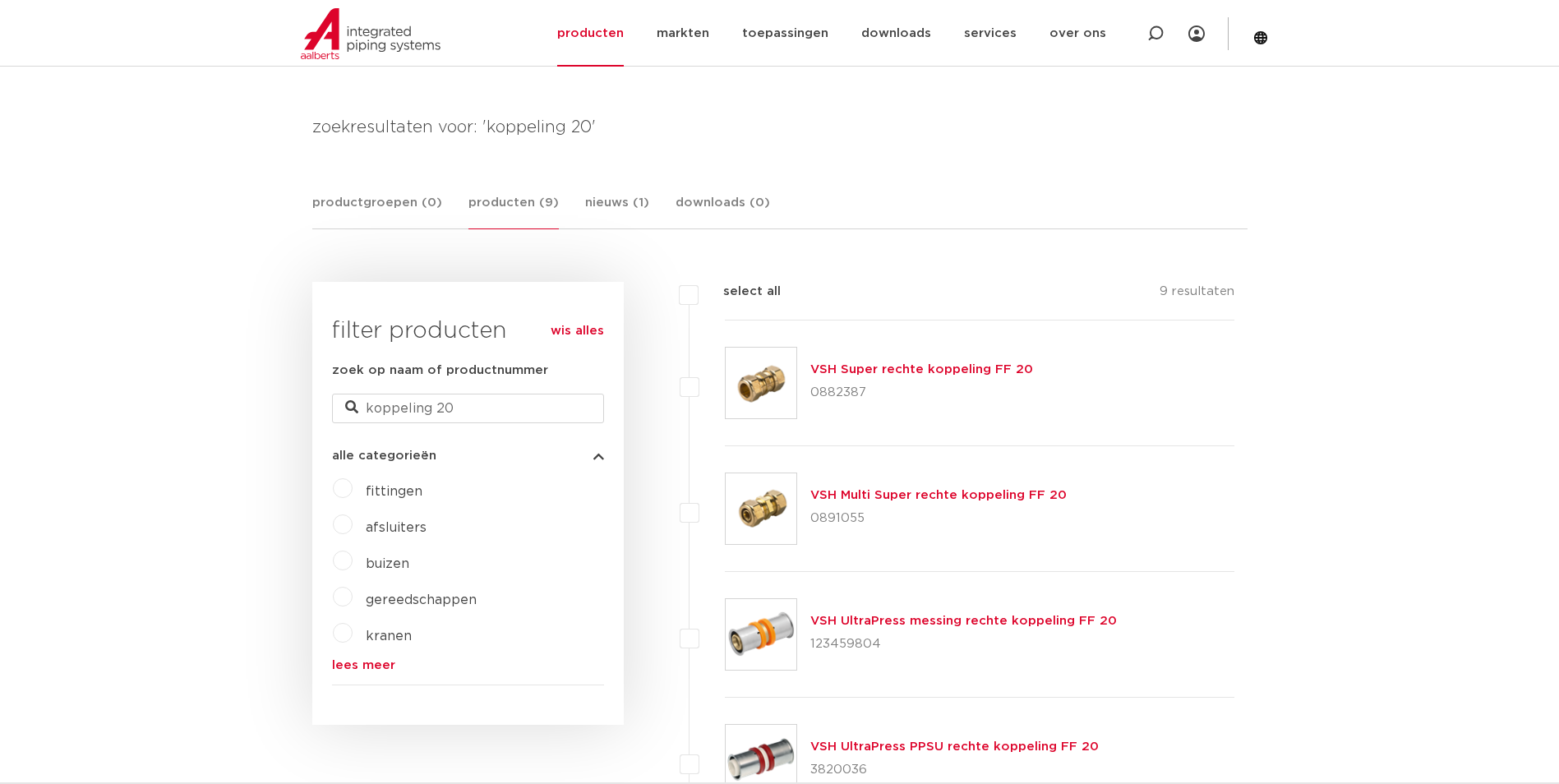
scroll to position [200, 0]
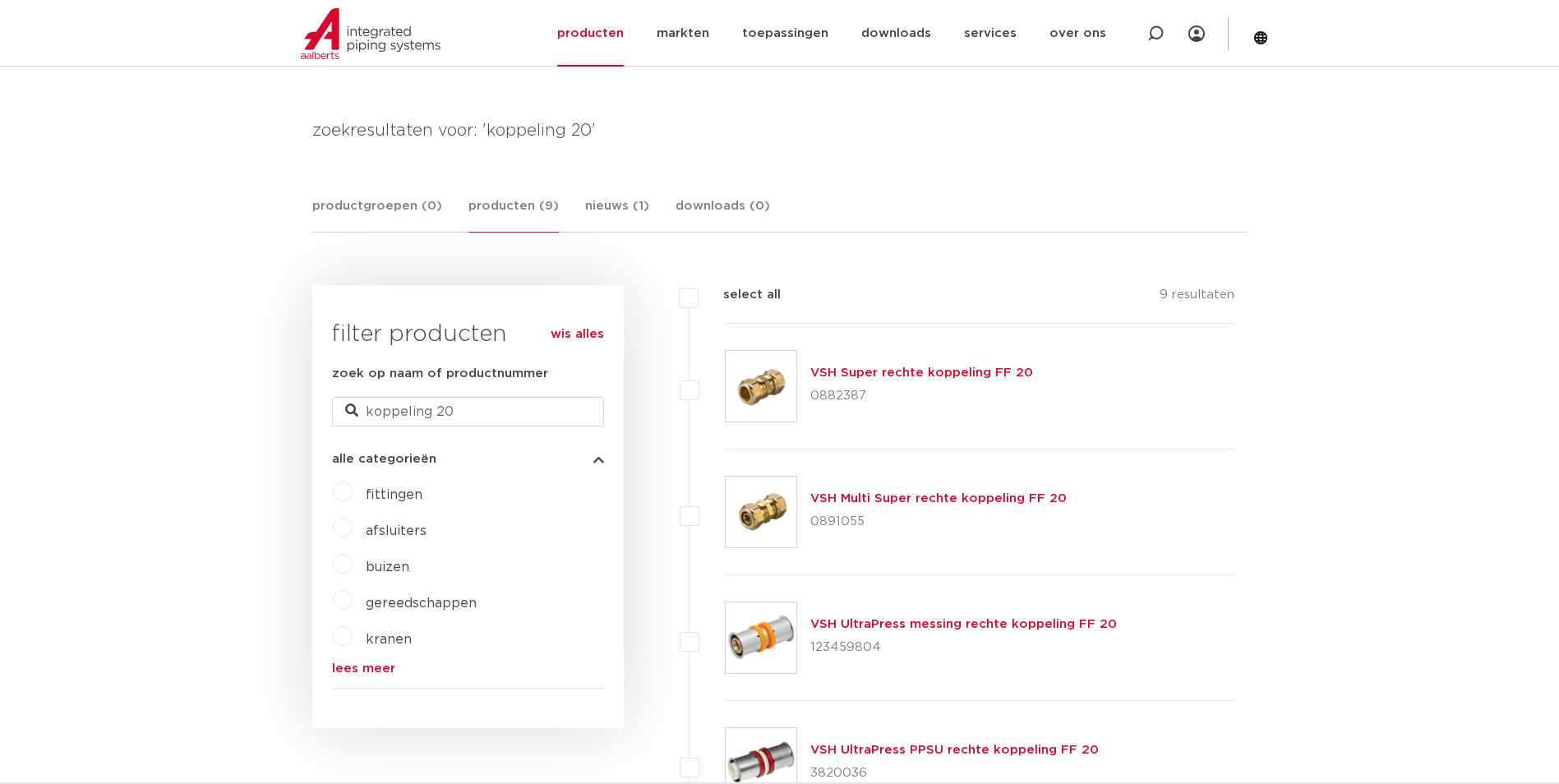
click at [916, 377] on link "VSH Super rechte koppeling FF 20" at bounding box center [922, 372] width 223 height 12
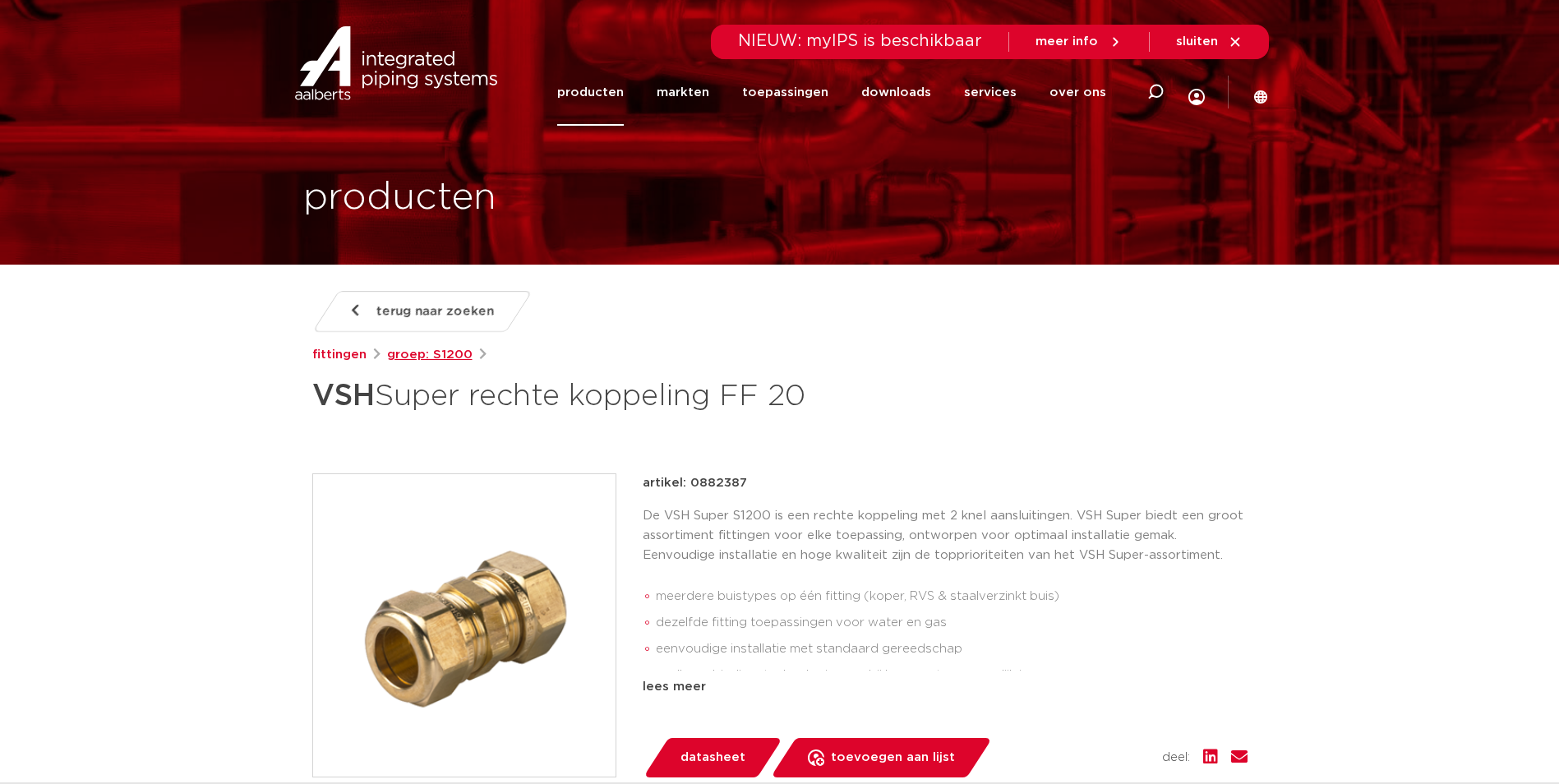
click at [435, 357] on link "groep: S1200" at bounding box center [430, 355] width 85 height 20
click at [401, 315] on span "terug naar zoeken" at bounding box center [435, 311] width 117 height 26
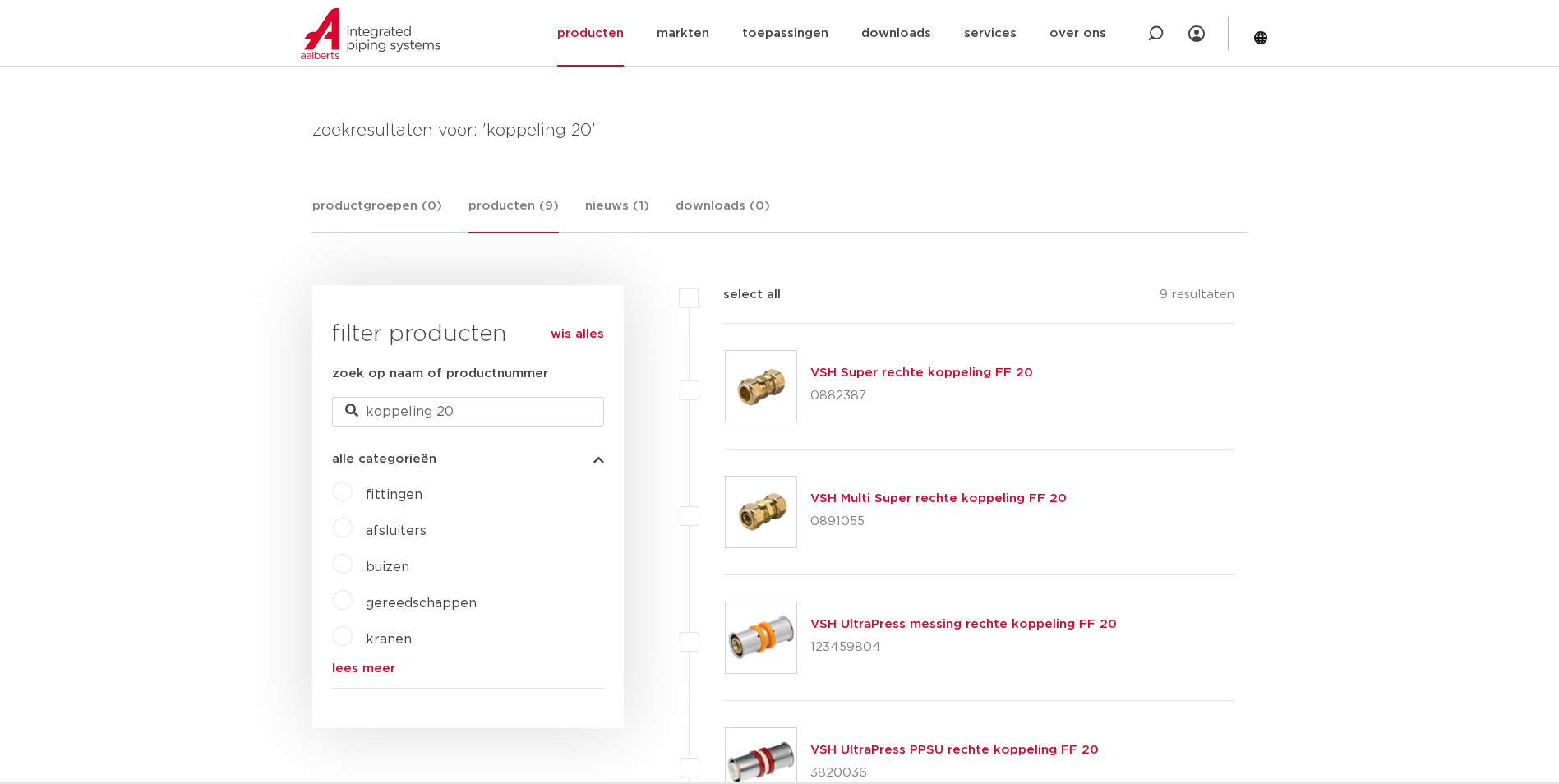
click at [355, 487] on label "fittingen" at bounding box center [387, 491] width 70 height 26
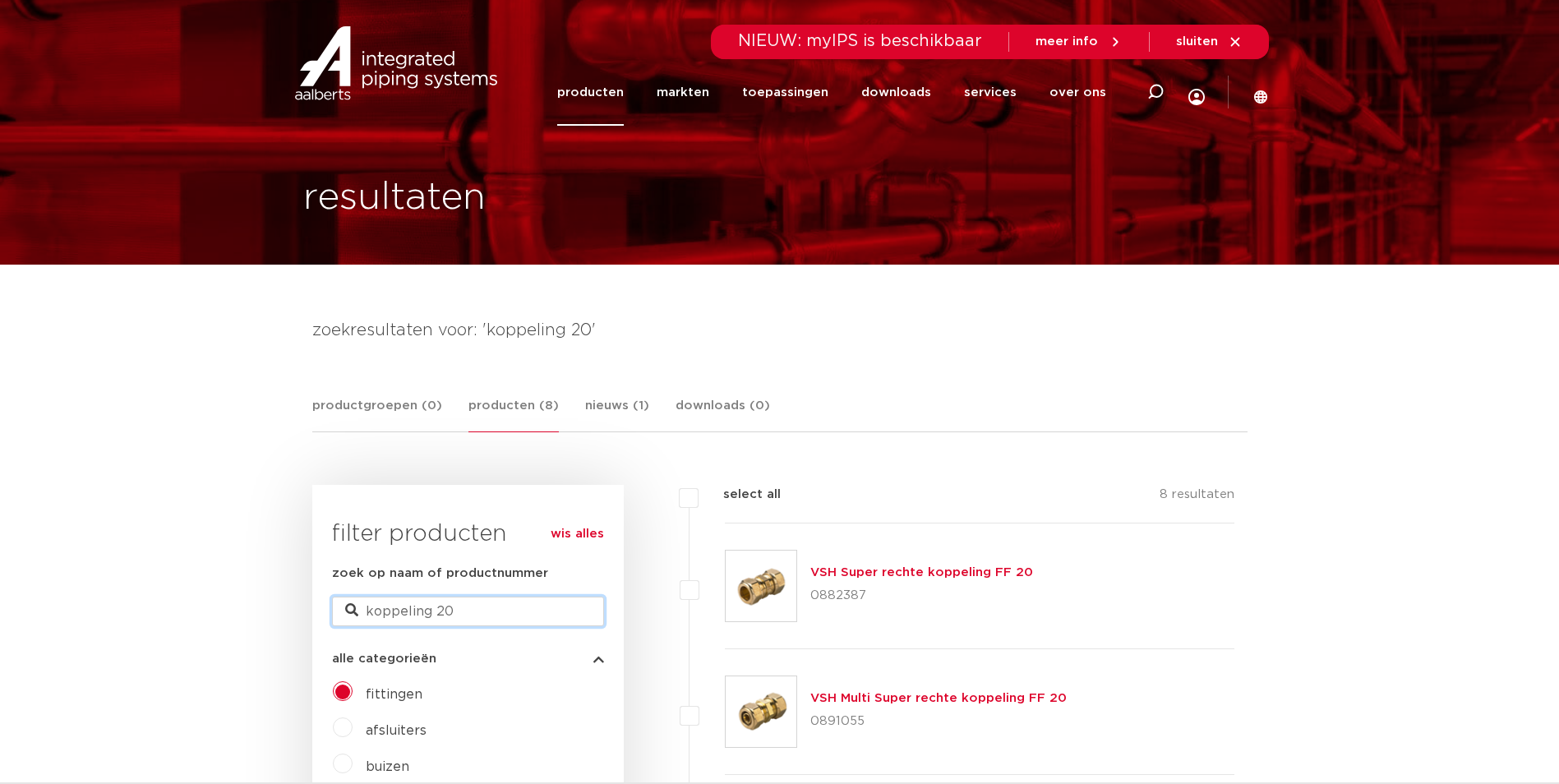
click at [452, 616] on input "koppeling 20" at bounding box center [468, 611] width 272 height 30
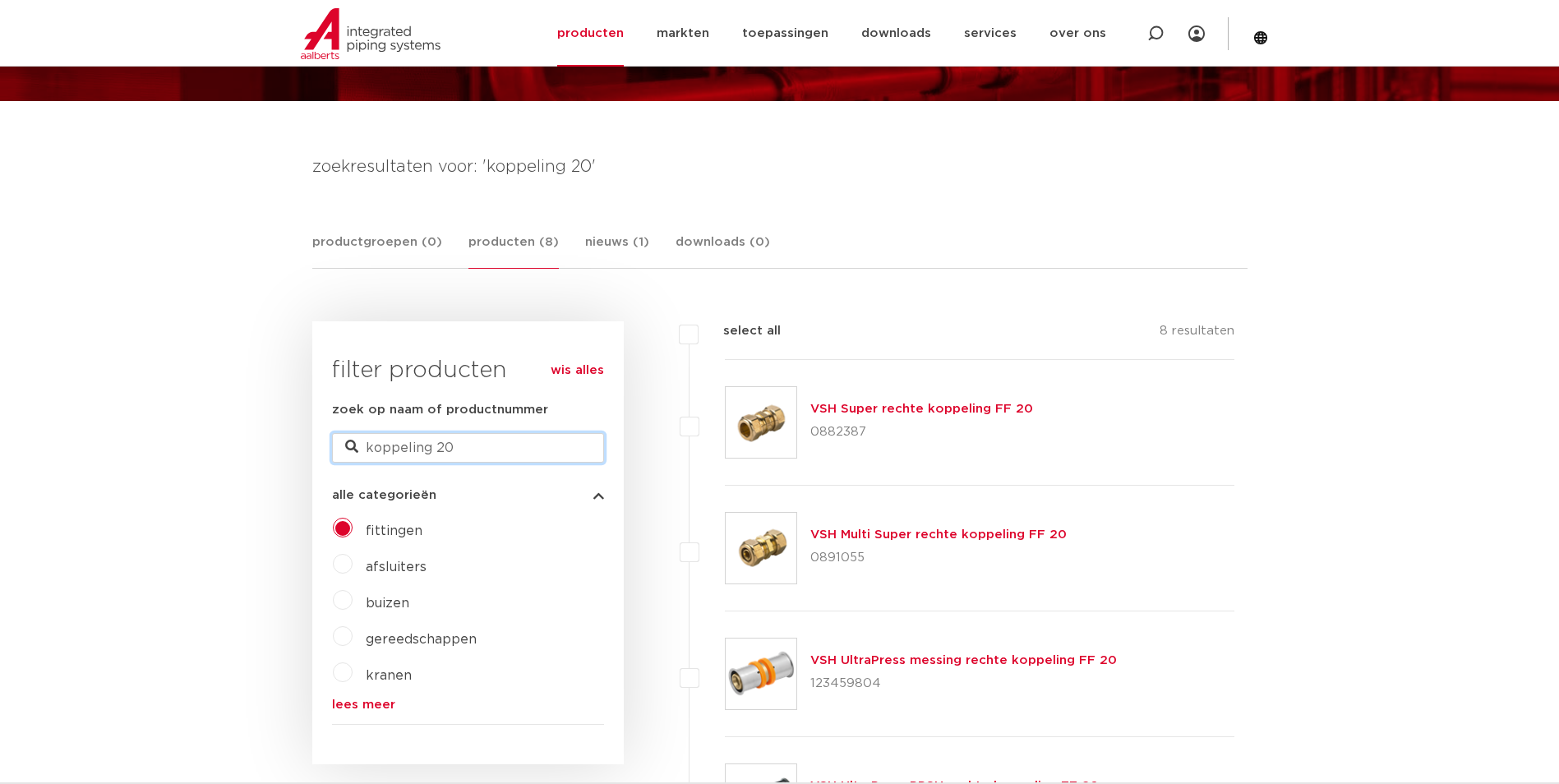
scroll to position [164, 0]
drag, startPoint x: 455, startPoint y: 449, endPoint x: -8, endPoint y: 399, distance: 465.7
type input "klemring"
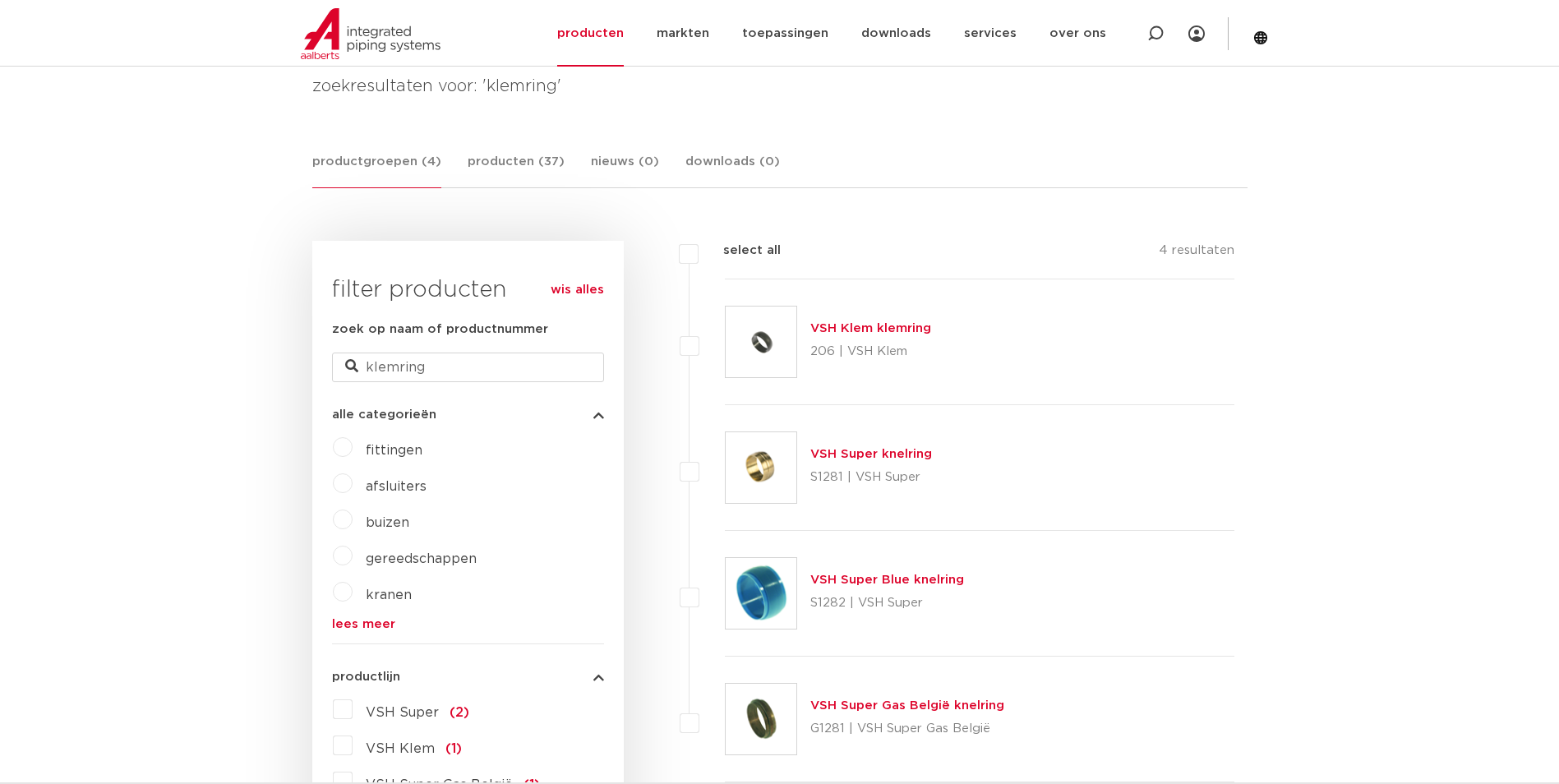
scroll to position [328, 0]
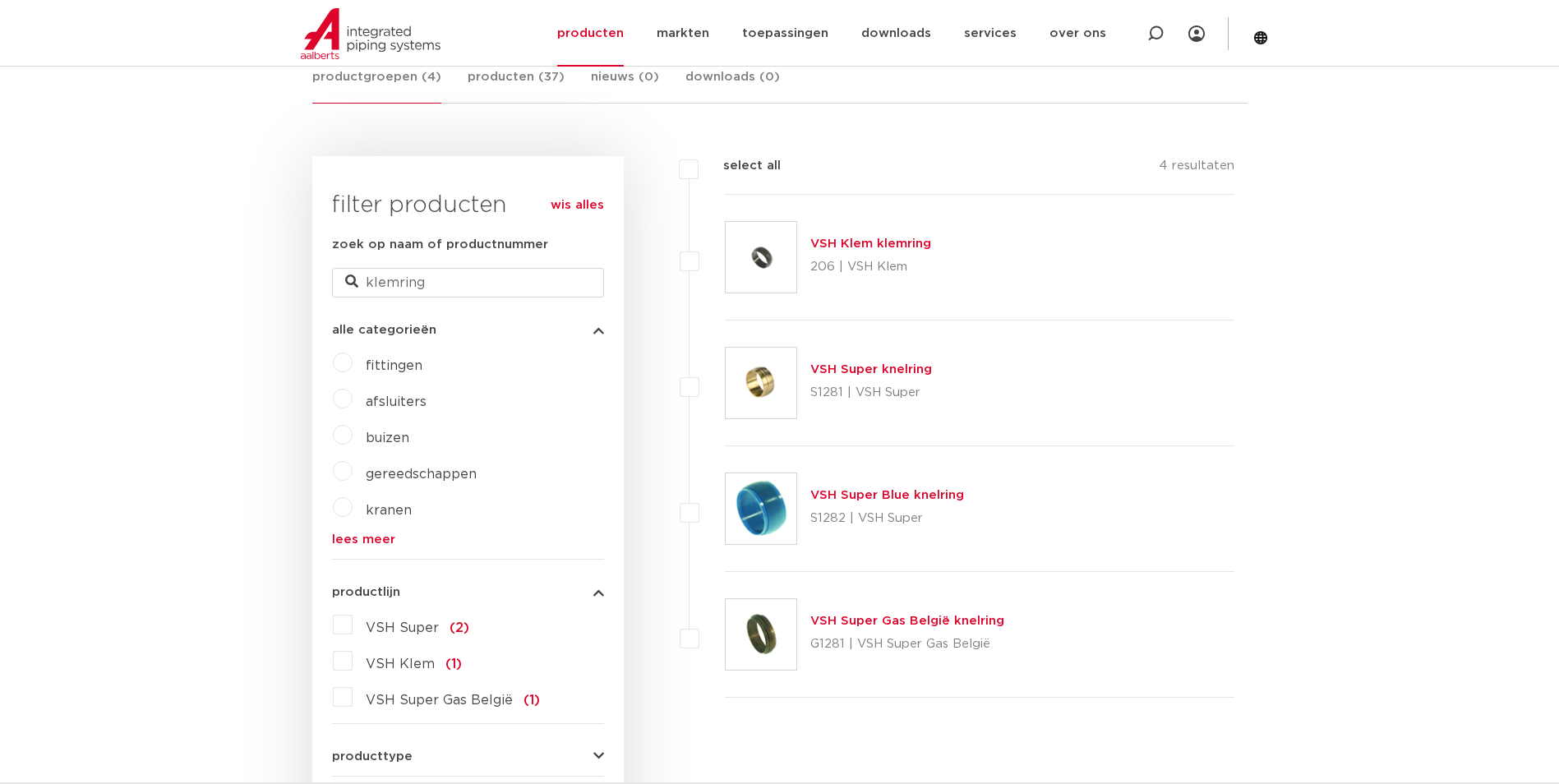
click at [894, 503] on div "VSH Super Blue knelring S1282 | VSH Super" at bounding box center [887, 508] width 154 height 46
click at [897, 498] on link "VSH Super Blue knelring" at bounding box center [887, 495] width 154 height 12
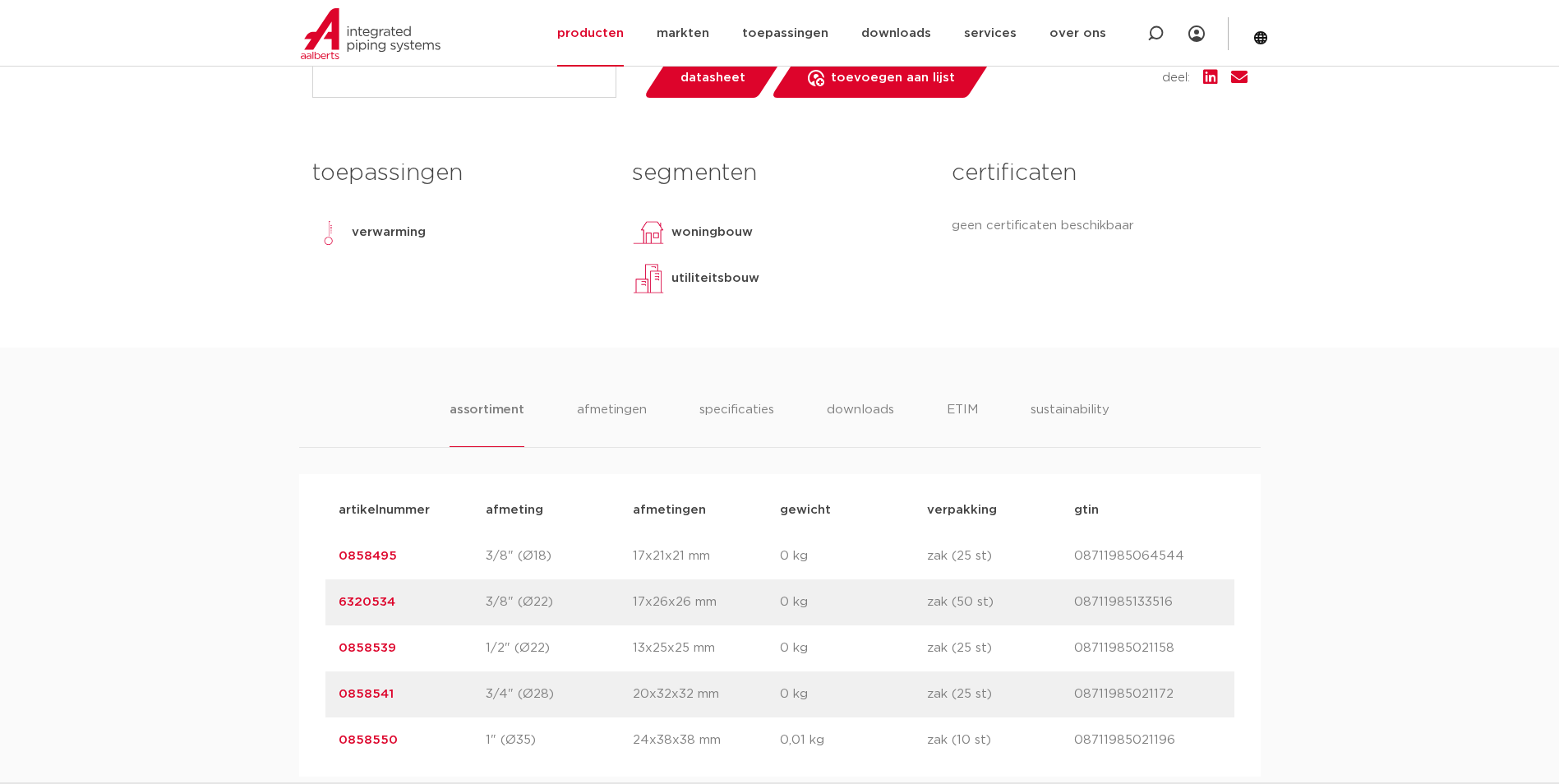
scroll to position [821, 0]
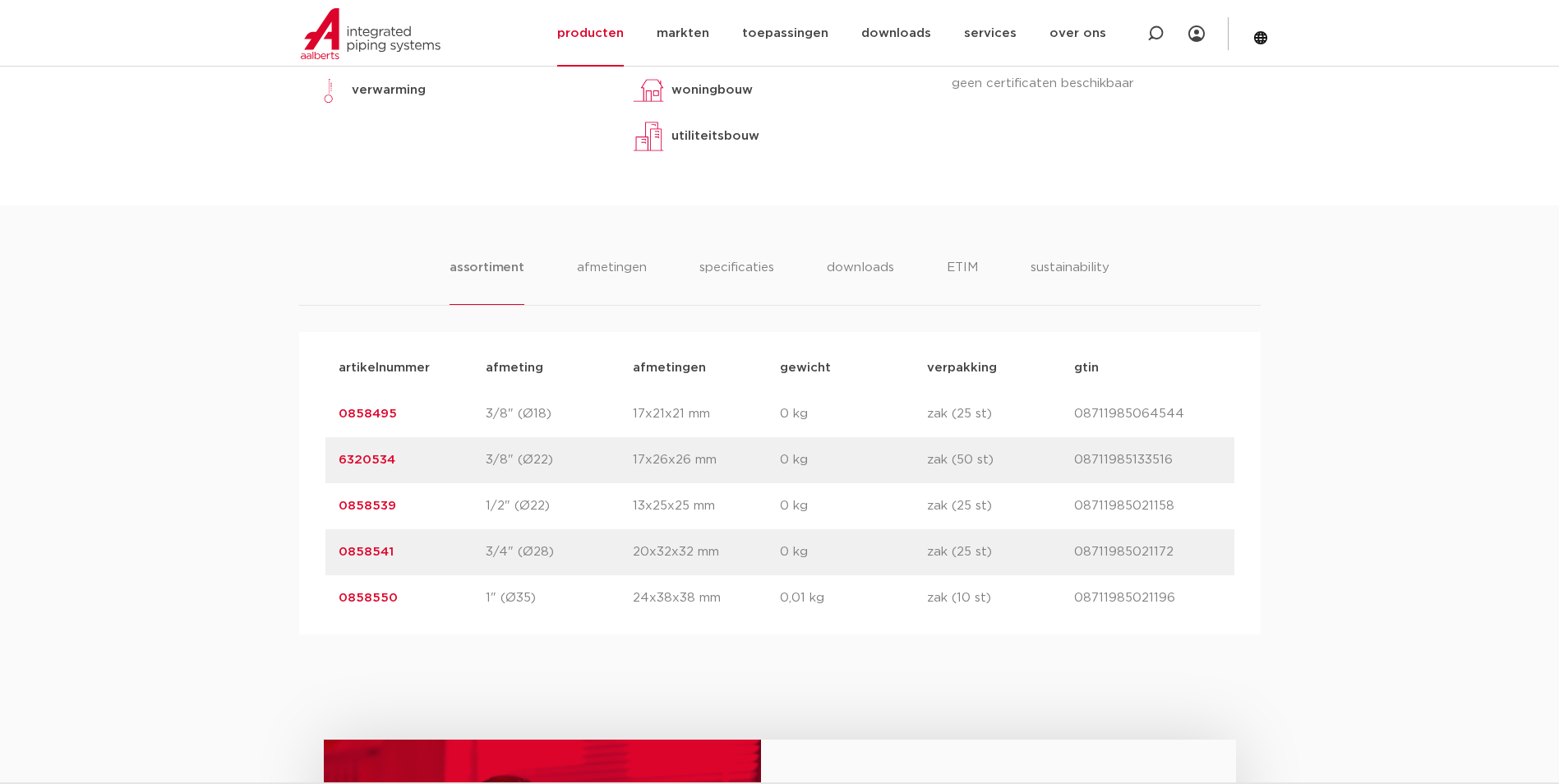
drag, startPoint x: 338, startPoint y: 544, endPoint x: 401, endPoint y: 552, distance: 63.5
click at [401, 552] on p "0858541" at bounding box center [412, 552] width 147 height 20
drag, startPoint x: 401, startPoint y: 552, endPoint x: 373, endPoint y: 554, distance: 28.1
copy link "0858541"
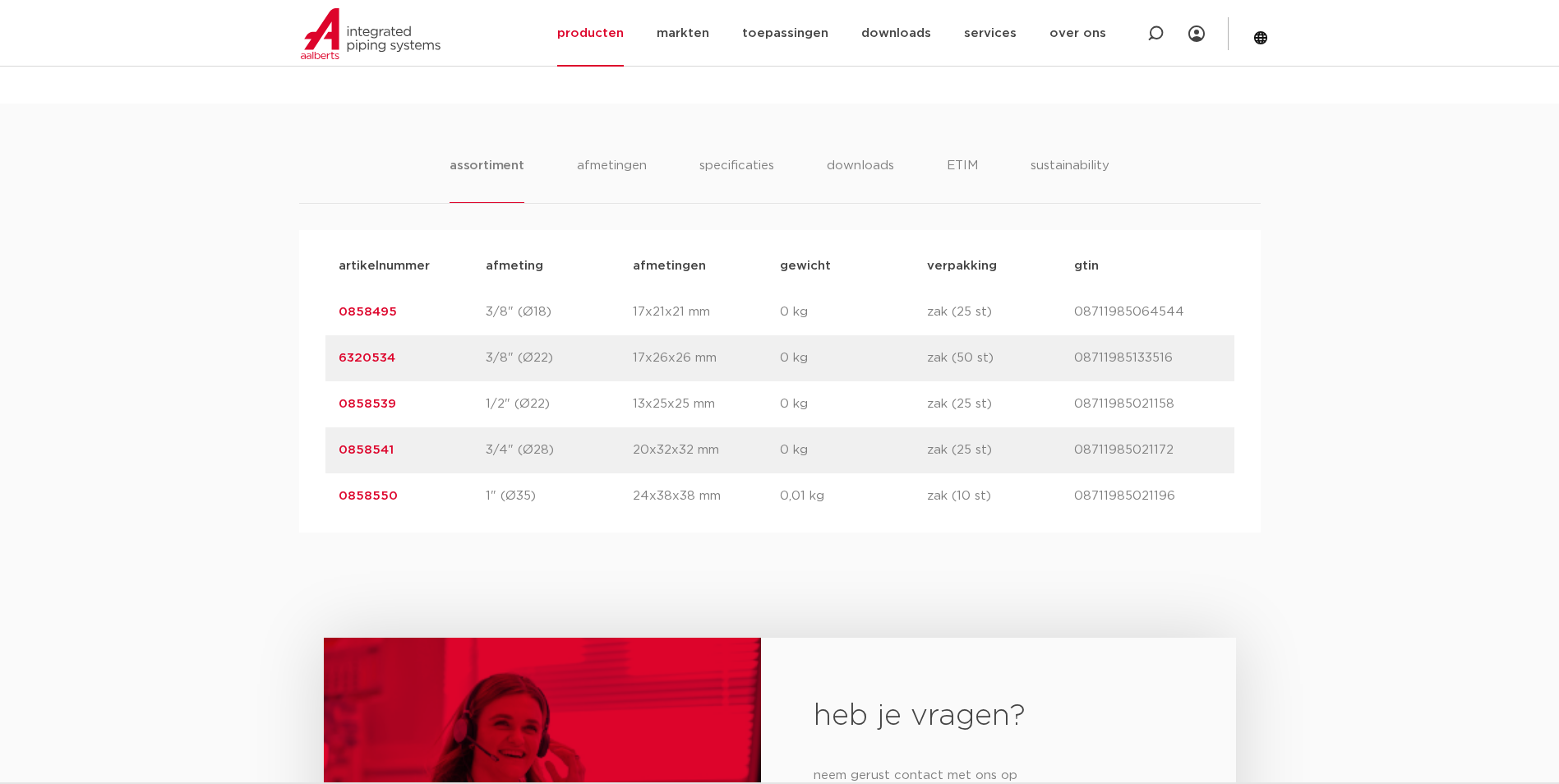
scroll to position [841, 0]
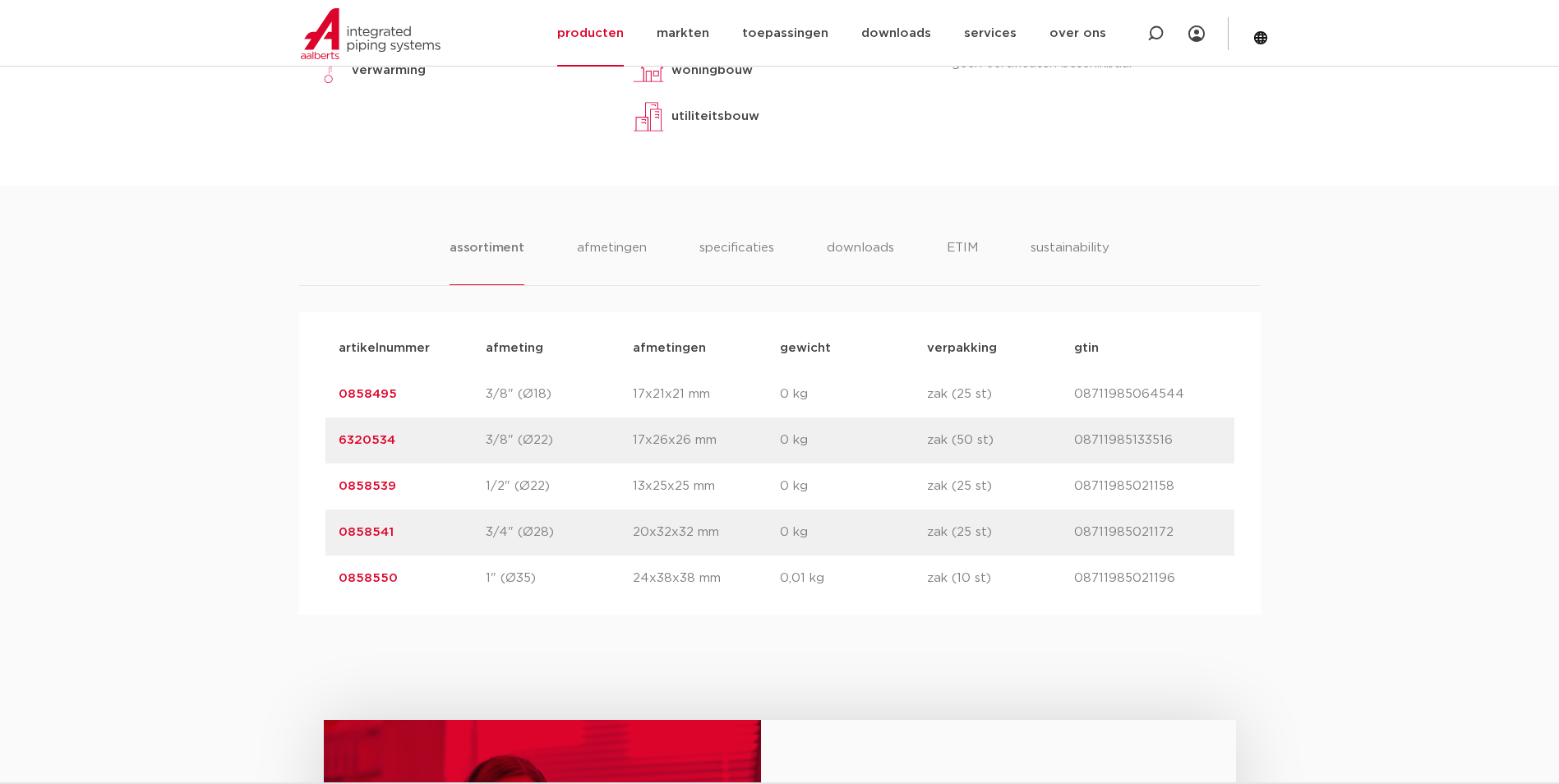
drag, startPoint x: 413, startPoint y: 438, endPoint x: 337, endPoint y: 444, distance: 76.2
click at [337, 444] on div "artikelnummer 6320534 afmeting 3/8" (Ø22) [GEOGRAPHIC_DATA] 17x26x26 mm gewicht…" at bounding box center [780, 440] width 909 height 46
drag, startPoint x: 337, startPoint y: 444, endPoint x: 356, endPoint y: 443, distance: 19.0
copy link "6320534"
drag, startPoint x: 391, startPoint y: 396, endPoint x: 336, endPoint y: 395, distance: 55.0
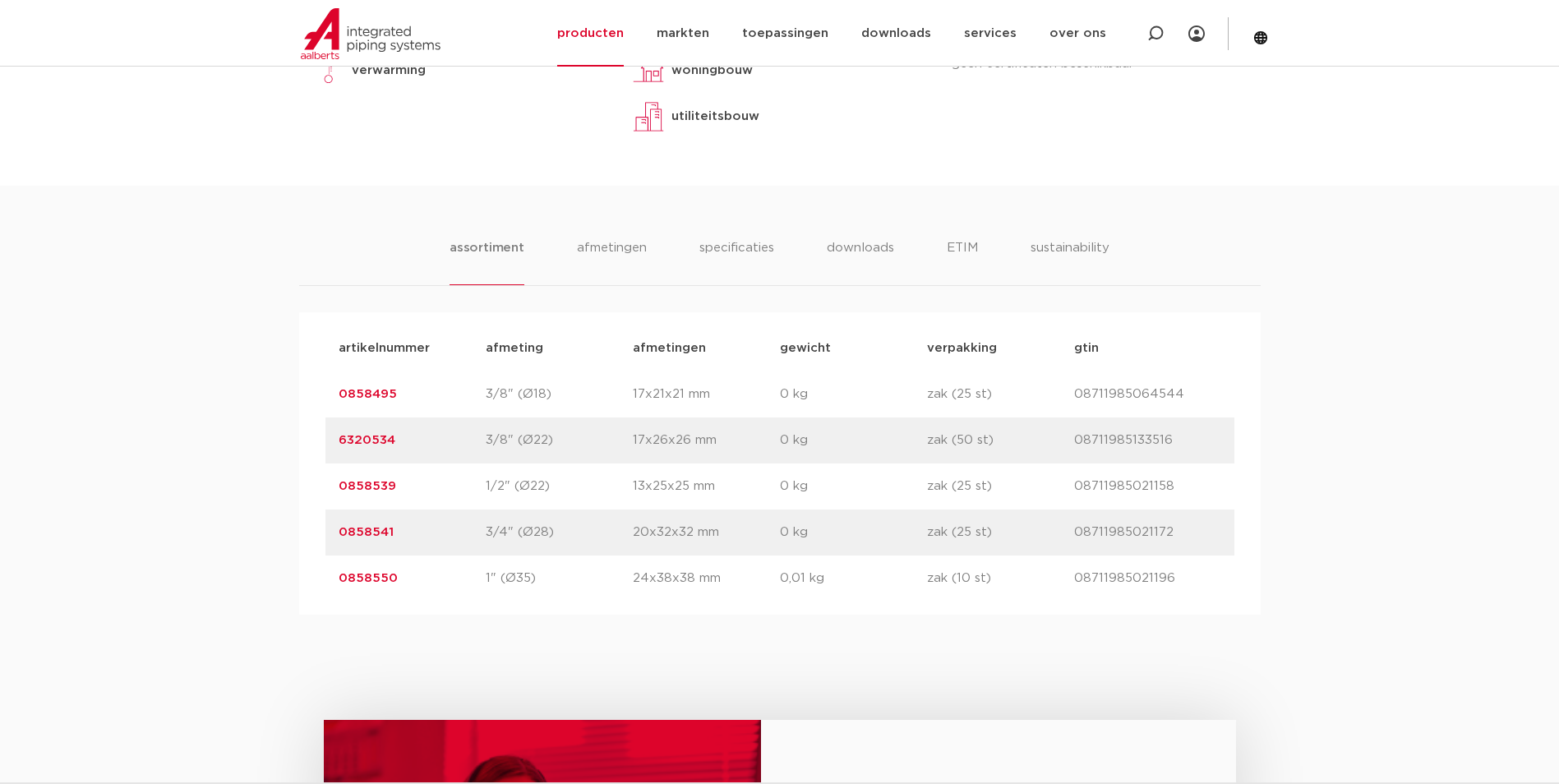
click at [336, 395] on div "artikelnummer 0858495 afmeting 3/8" (Ø18) afmetingen 17x21x21 mm gewicht 0 kg v…" at bounding box center [780, 395] width 909 height 46
drag, startPoint x: 336, startPoint y: 395, endPoint x: 353, endPoint y: 394, distance: 17.0
copy link "0858495"
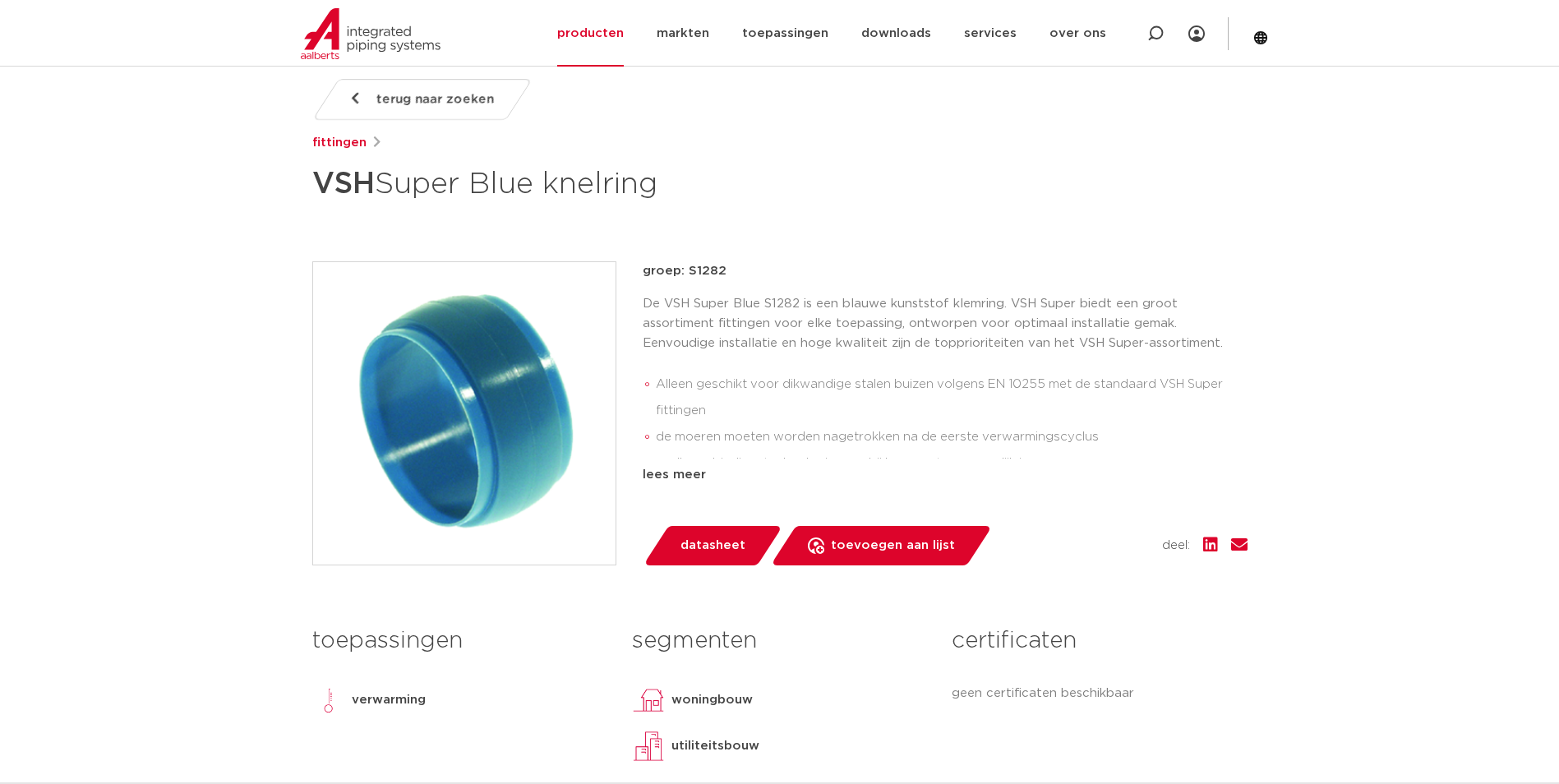
scroll to position [247, 0]
